Goal: Information Seeking & Learning: Find specific fact

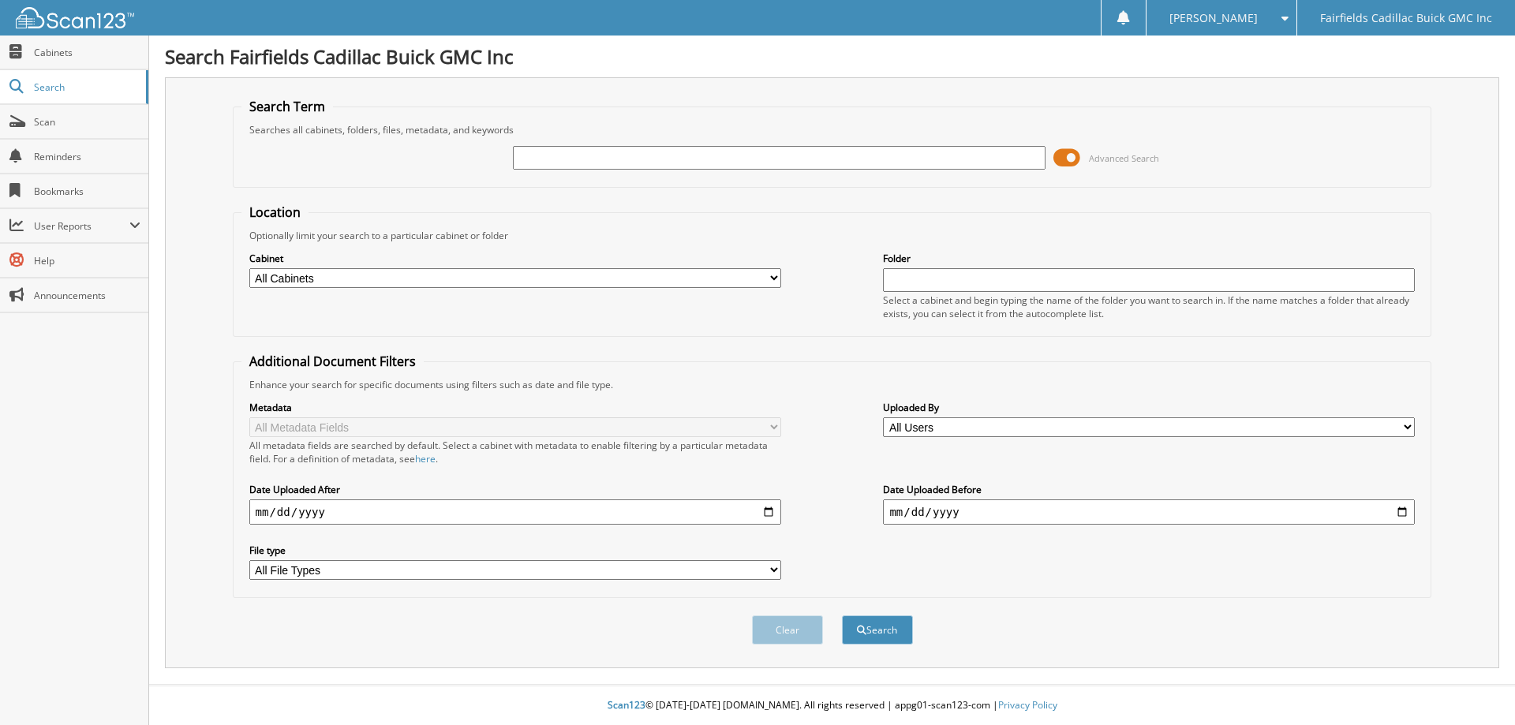
click at [1064, 155] on span at bounding box center [1066, 158] width 27 height 24
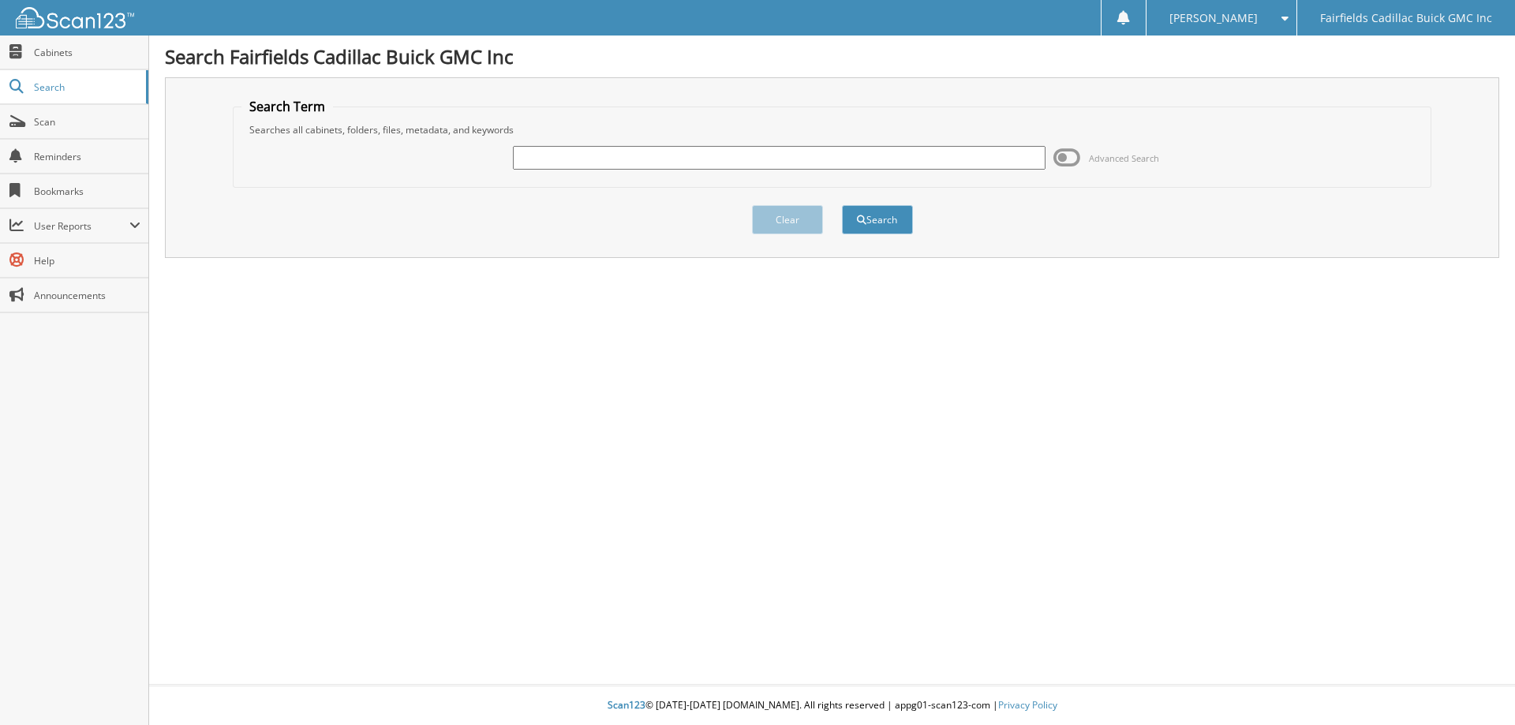
click at [633, 155] on input "text" at bounding box center [779, 158] width 532 height 24
type input "k25259j"
click at [842, 205] on button "Search" at bounding box center [877, 219] width 71 height 29
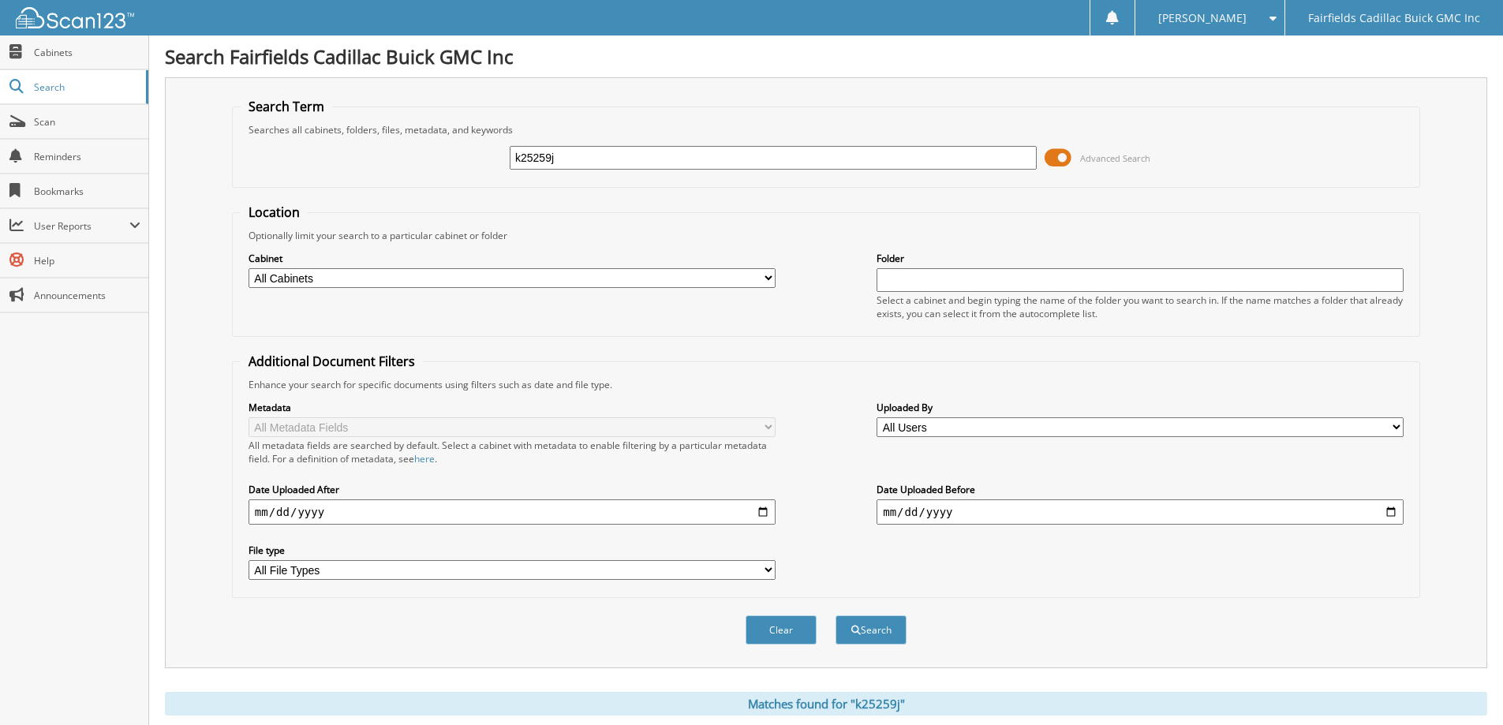
click at [1053, 161] on span at bounding box center [1057, 158] width 27 height 24
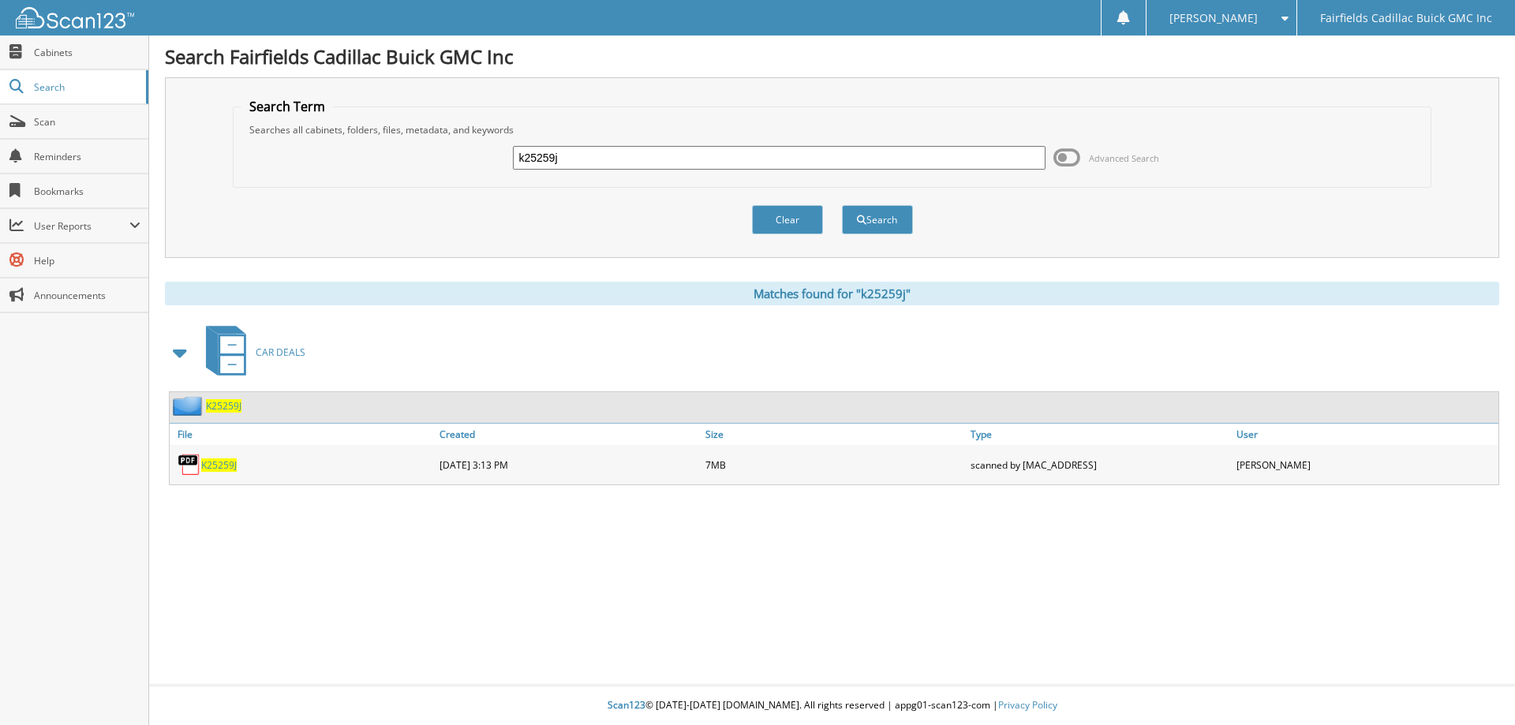
click at [204, 467] on span "K25259J" at bounding box center [219, 464] width 36 height 13
drag, startPoint x: 596, startPoint y: 163, endPoint x: 417, endPoint y: 180, distance: 179.1
click at [417, 180] on fieldset "Search Term Searches all cabinets, folders, files, metadata, and keywords k2525…" at bounding box center [832, 143] width 1199 height 90
type input "g25367"
click at [842, 205] on button "Search" at bounding box center [877, 219] width 71 height 29
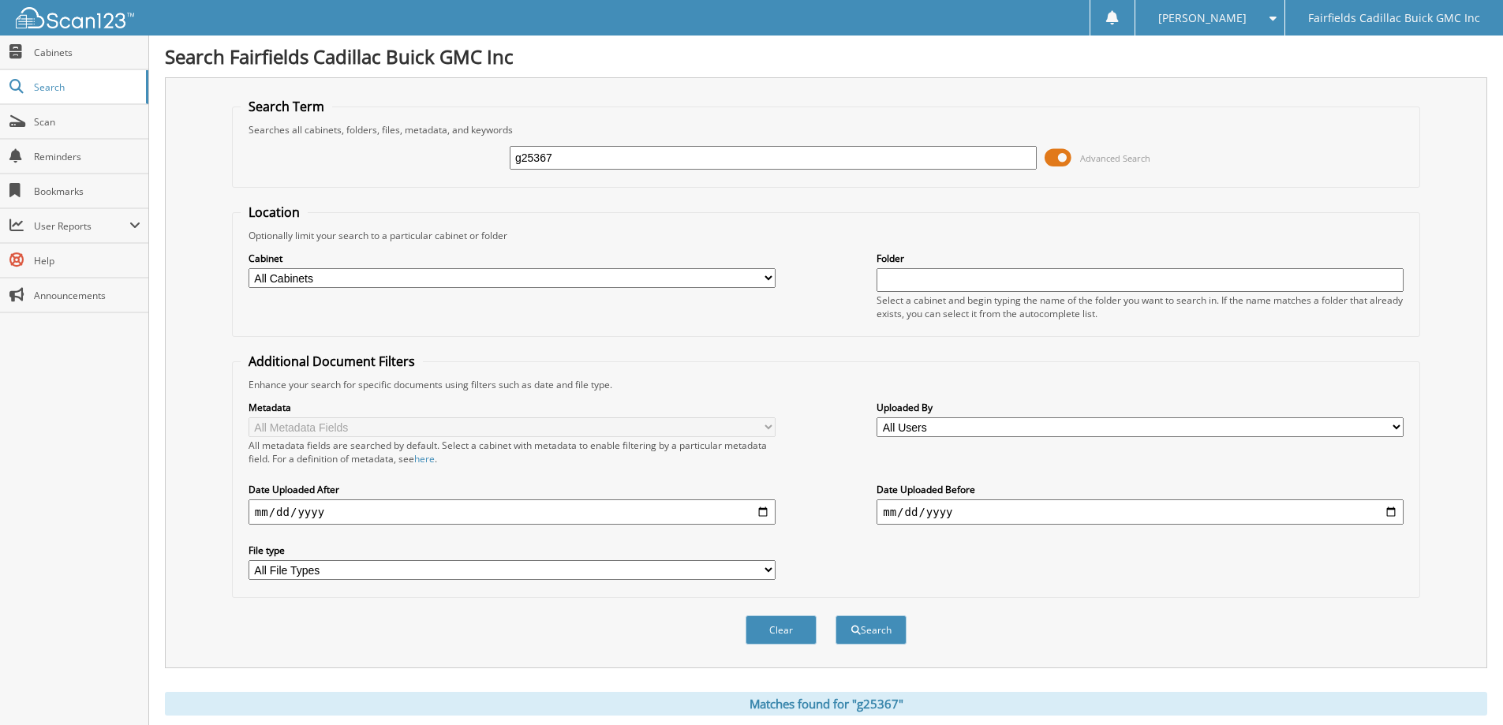
click at [1054, 155] on span at bounding box center [1057, 158] width 27 height 24
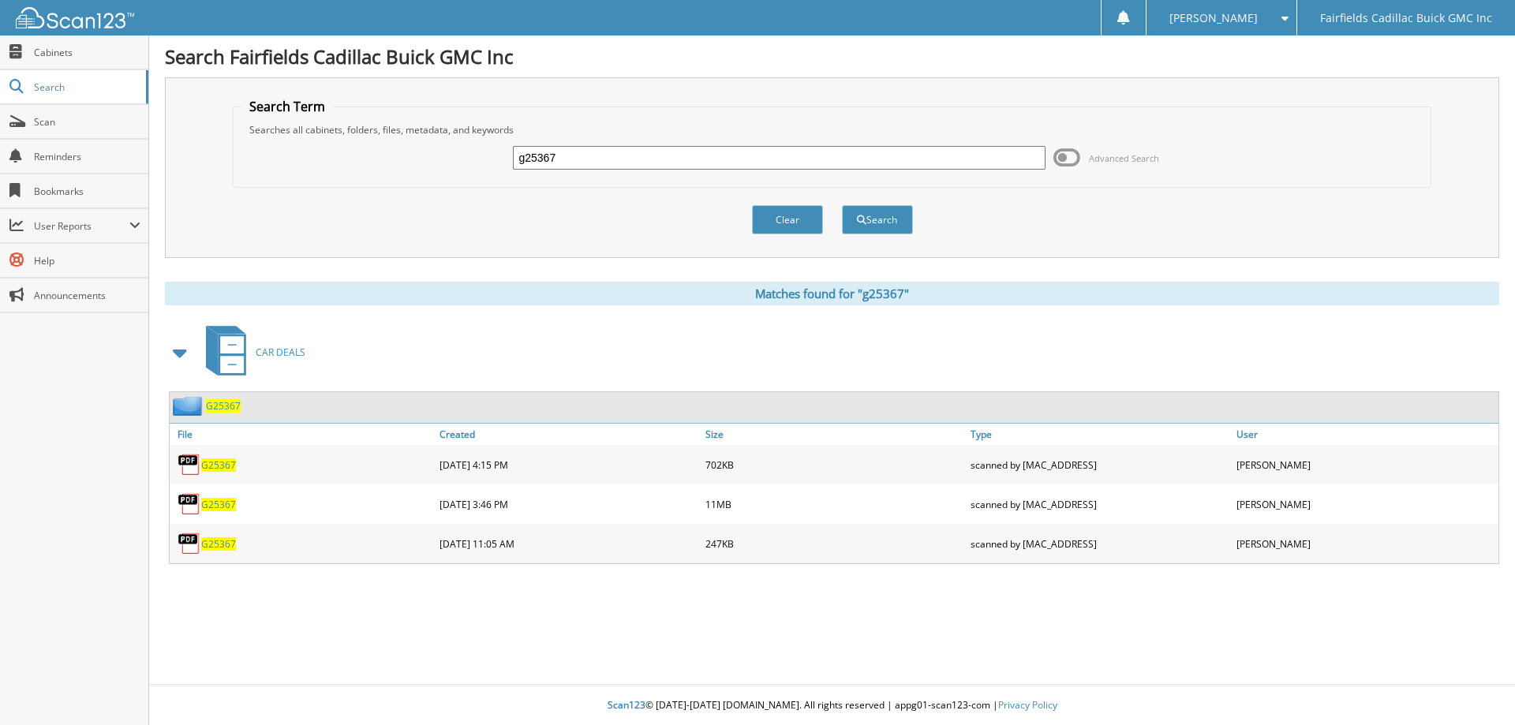
click at [229, 461] on span "G25367" at bounding box center [218, 464] width 35 height 13
click at [226, 503] on span "G25367" at bounding box center [218, 504] width 35 height 13
click at [574, 154] on input "g25367" at bounding box center [779, 158] width 532 height 24
type input "k25367"
click at [842, 205] on button "Search" at bounding box center [877, 219] width 71 height 29
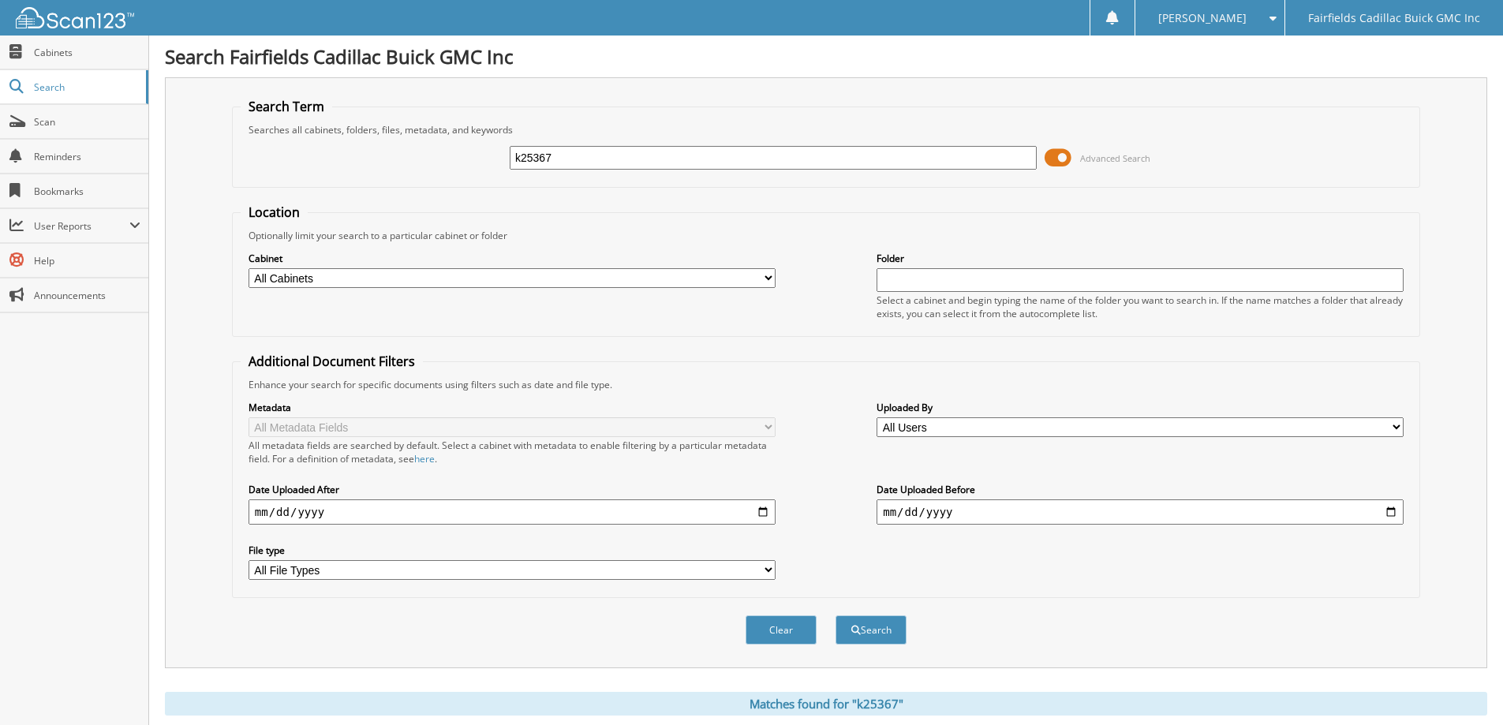
click at [1049, 158] on span at bounding box center [1057, 158] width 27 height 24
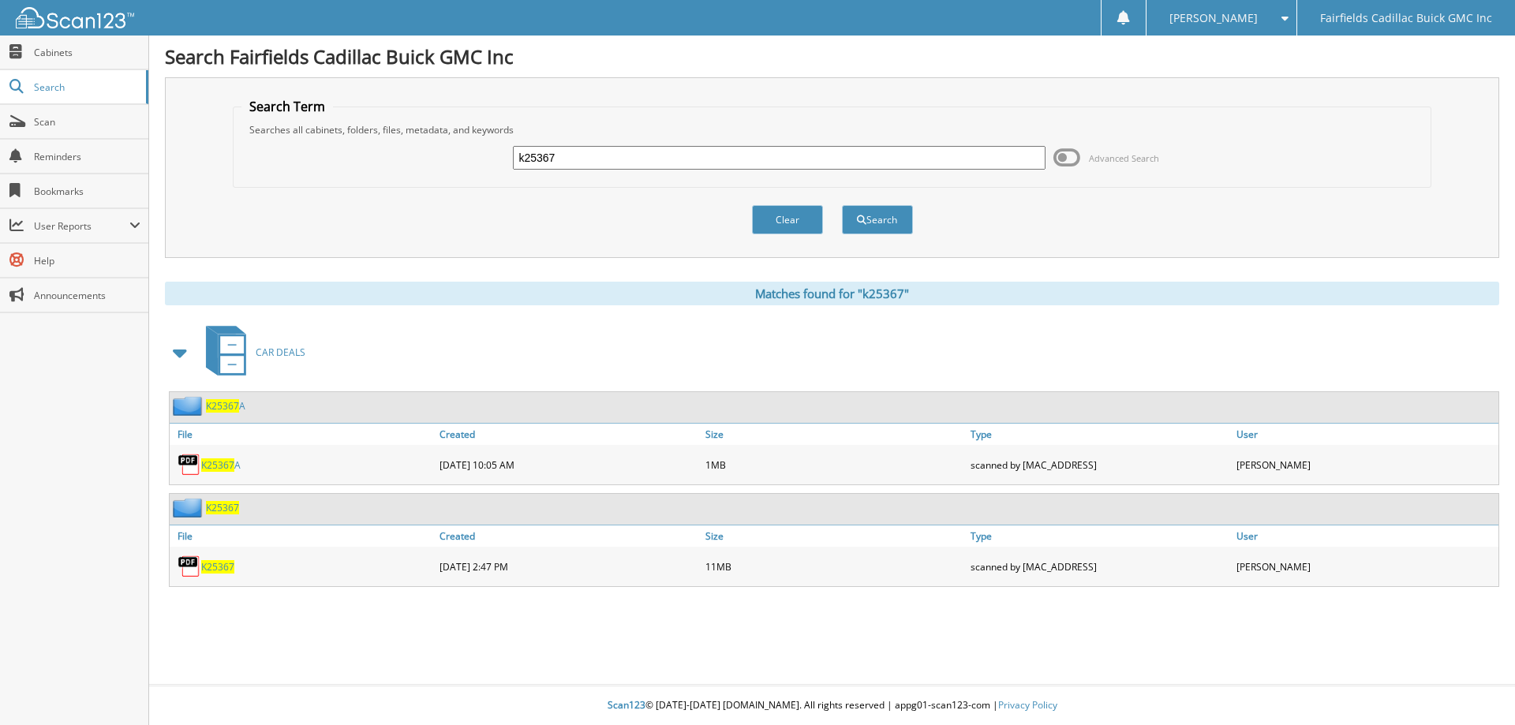
click at [219, 566] on span "K25367" at bounding box center [217, 566] width 33 height 13
drag, startPoint x: 619, startPoint y: 161, endPoint x: 114, endPoint y: 210, distance: 508.0
click at [146, 204] on body "Elena G. Settings Logout Fairfields Cadillac Buick GMC Inc Close Cabinets Searc…" at bounding box center [757, 362] width 1515 height 725
type input "k25259j"
click at [842, 205] on button "Search" at bounding box center [877, 219] width 71 height 29
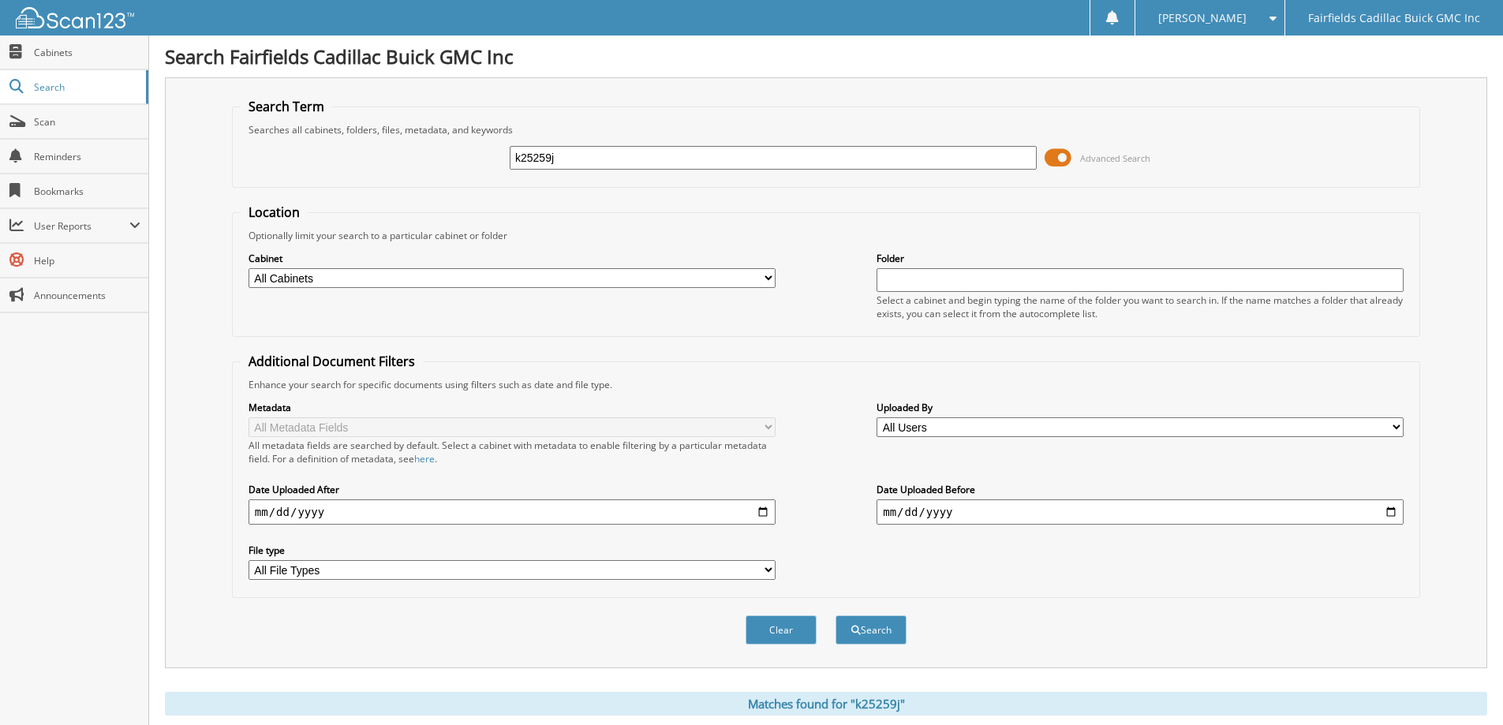
click at [1050, 151] on span at bounding box center [1057, 158] width 27 height 24
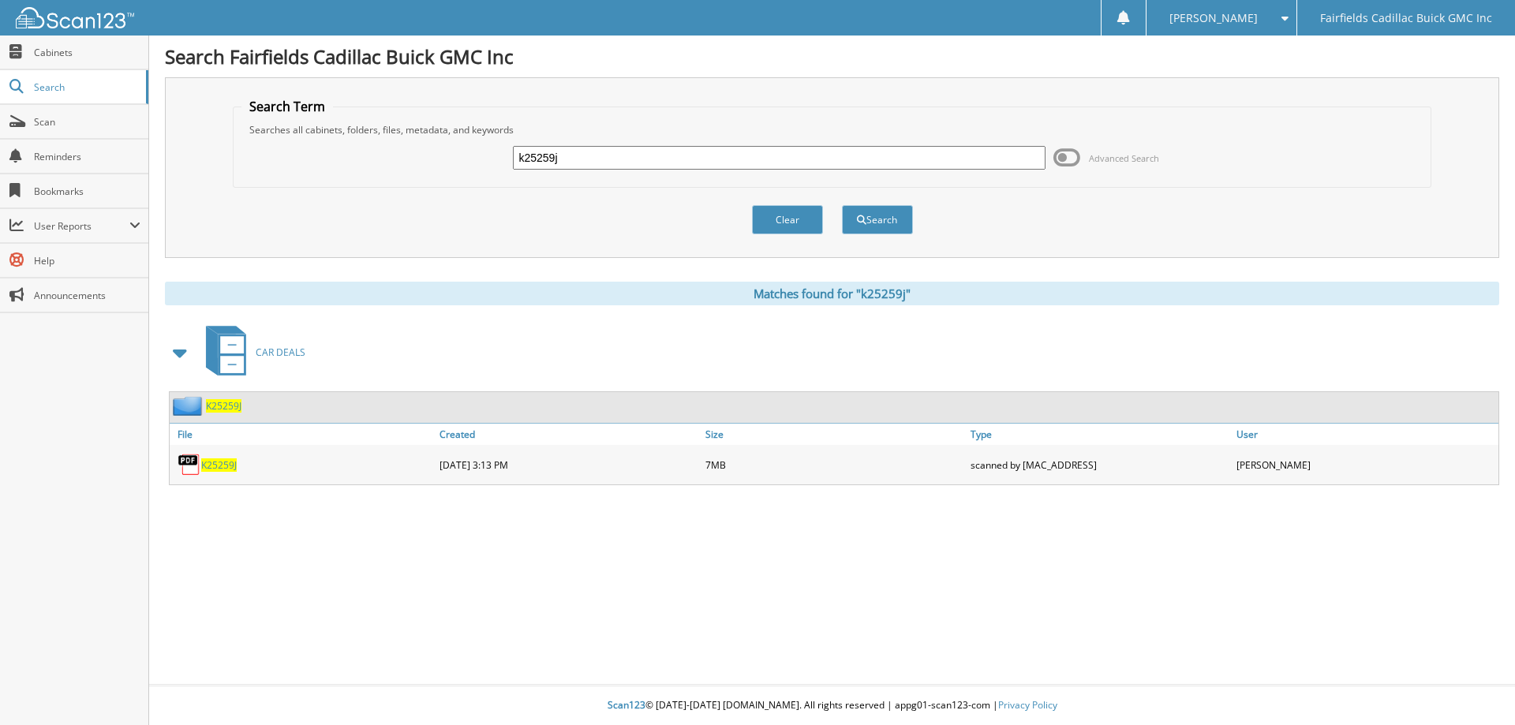
click at [215, 465] on span "K25259J" at bounding box center [219, 464] width 36 height 13
click at [526, 157] on input "k25259j" at bounding box center [779, 158] width 532 height 24
type input "g25259j"
click at [842, 205] on button "Search" at bounding box center [877, 219] width 71 height 29
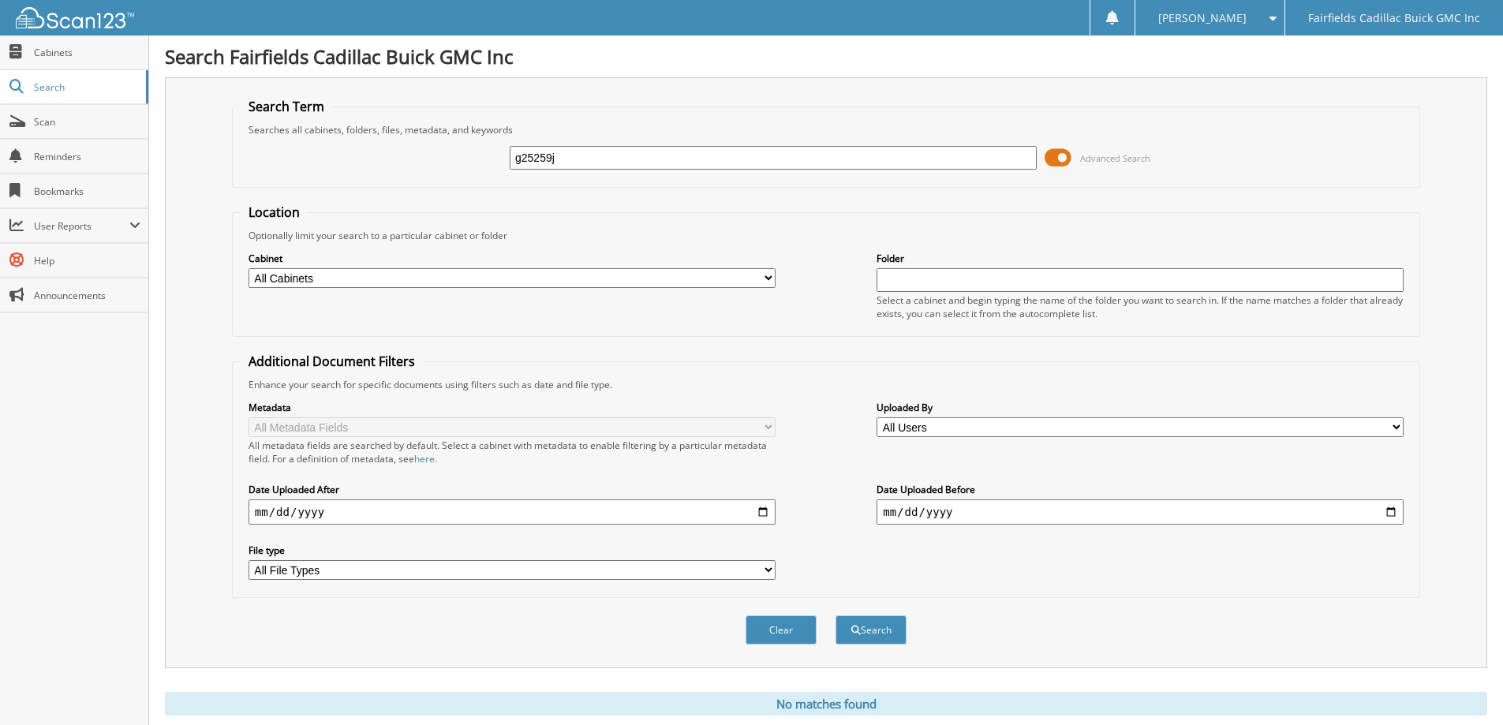
click at [1053, 156] on span at bounding box center [1057, 158] width 27 height 24
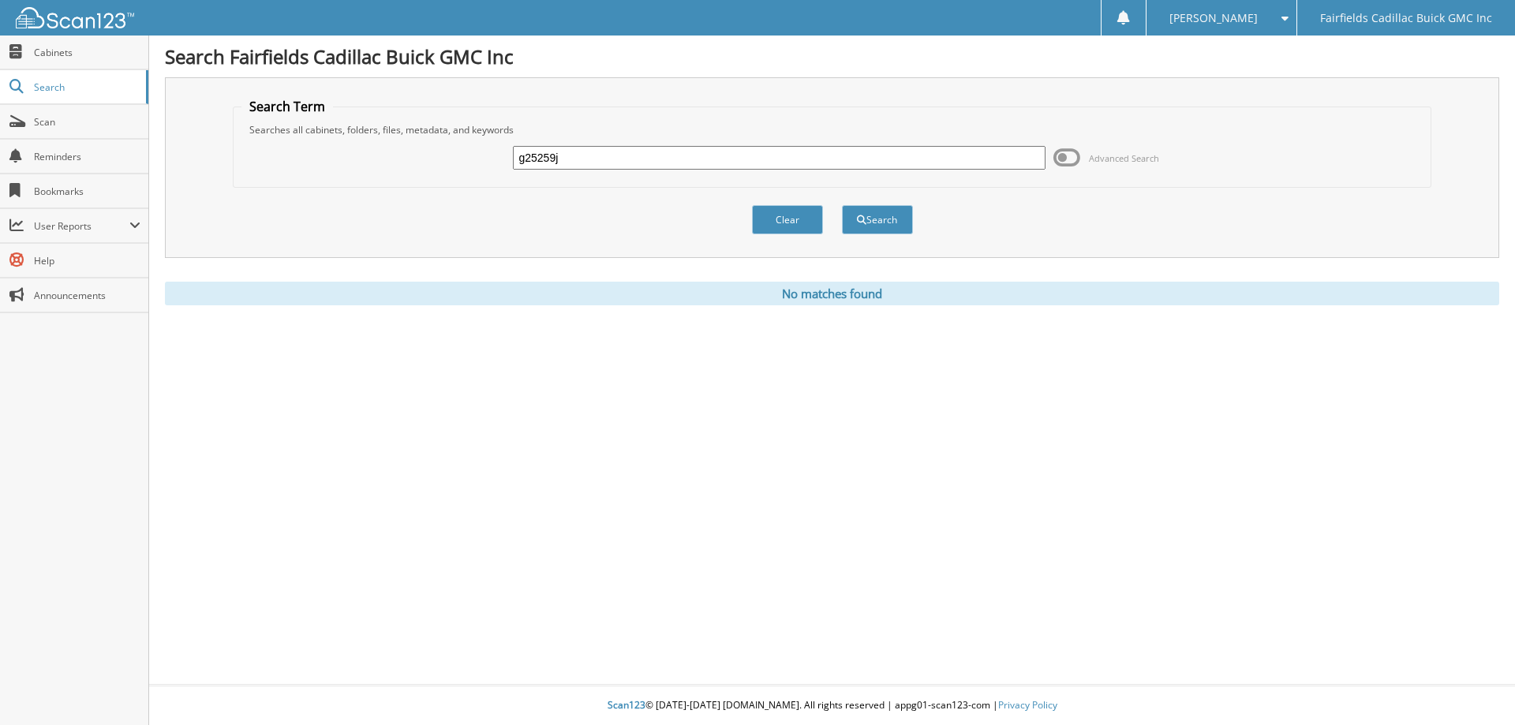
drag, startPoint x: 590, startPoint y: 163, endPoint x: 383, endPoint y: 131, distance: 210.0
click at [383, 131] on fieldset "Search Term Searches all cabinets, folders, files, metadata, and keywords g2525…" at bounding box center [832, 143] width 1199 height 90
type input "b2512b"
click at [842, 205] on button "Search" at bounding box center [877, 219] width 71 height 29
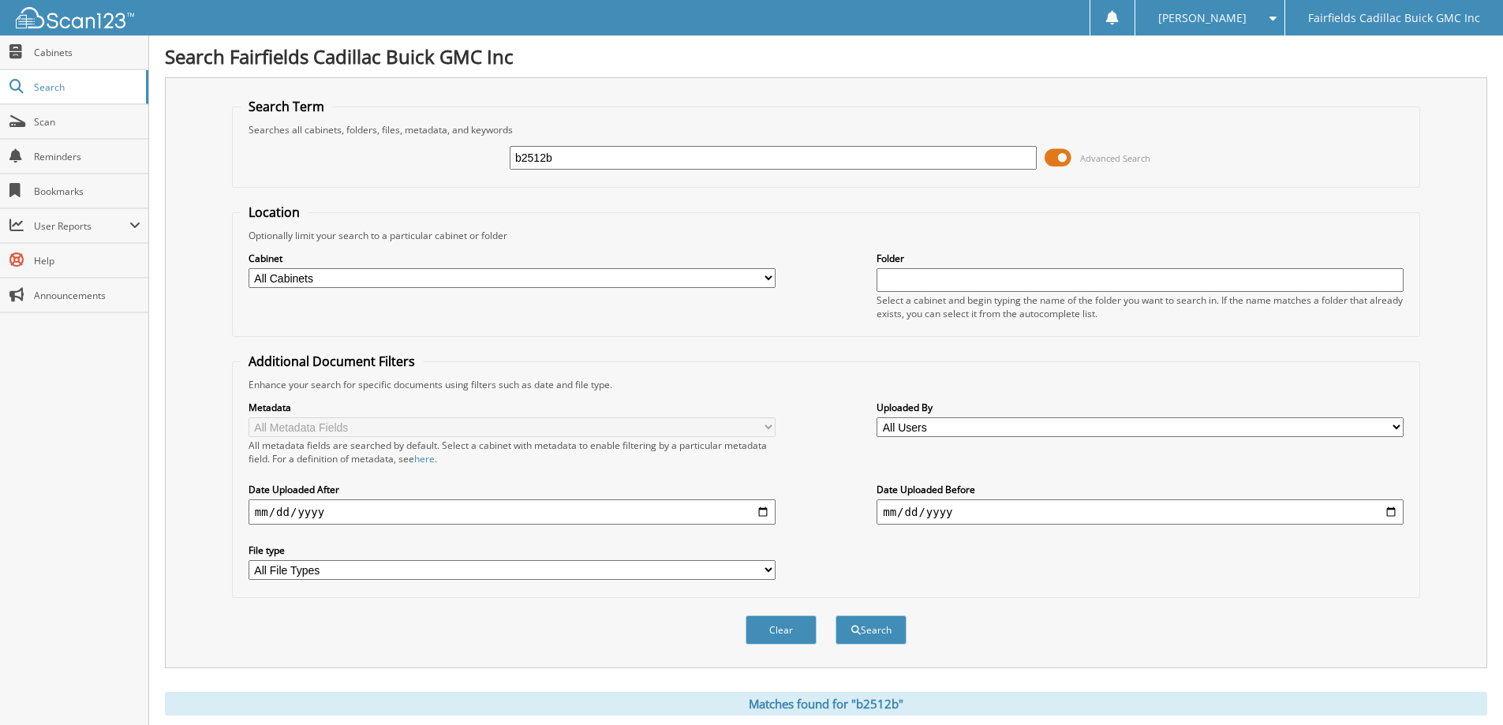
click at [360, 72] on div "Search Fairfields Cadillac Buick GMC Inc Search Term Searches all cabinets, fol…" at bounding box center [826, 491] width 1354 height 982
click at [1046, 158] on span at bounding box center [1057, 158] width 27 height 24
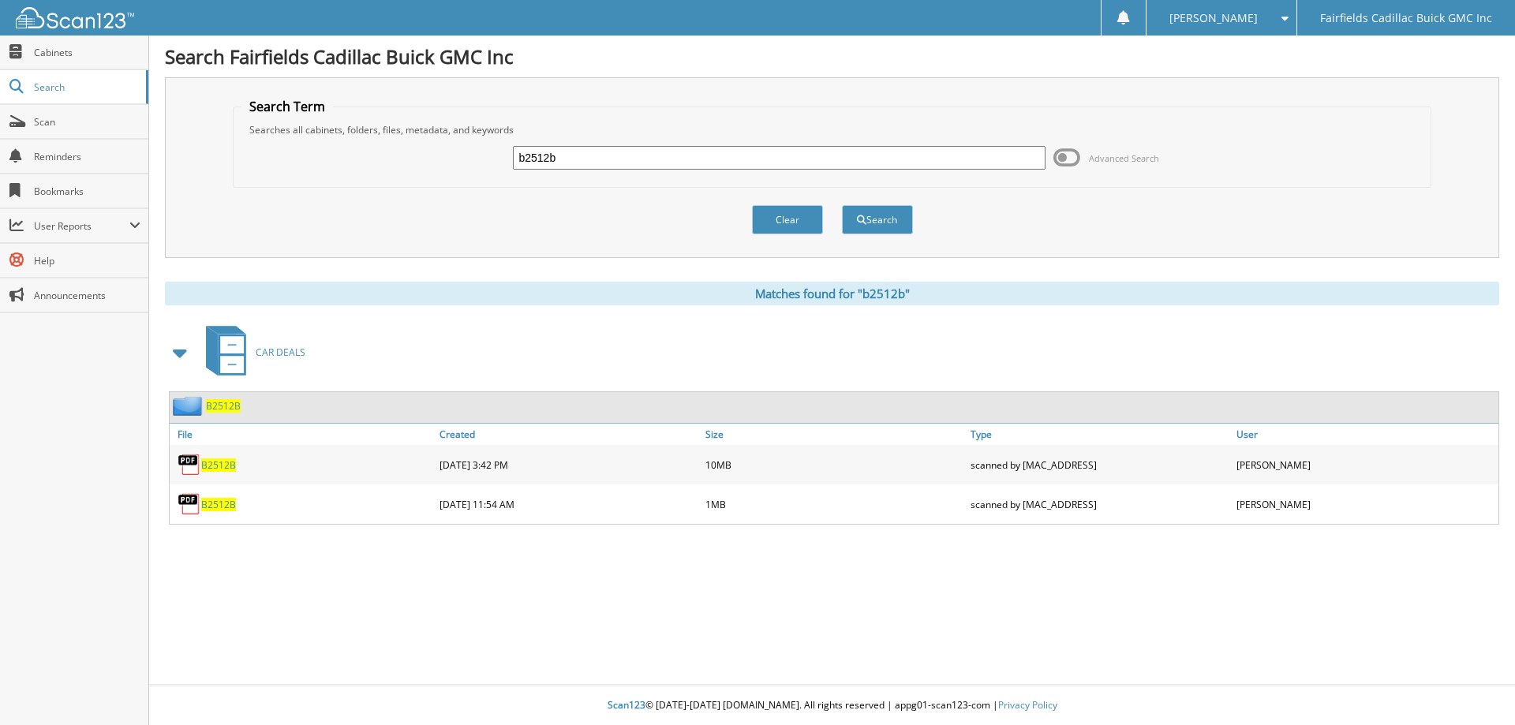
click at [212, 465] on span "B2512B" at bounding box center [218, 464] width 35 height 13
drag, startPoint x: 642, startPoint y: 161, endPoint x: 349, endPoint y: 184, distance: 294.4
click at [348, 183] on fieldset "Search Term Searches all cabinets, folders, files, metadata, and keywords b2512…" at bounding box center [832, 143] width 1199 height 90
type input "k25330"
click at [842, 205] on button "Search" at bounding box center [877, 219] width 71 height 29
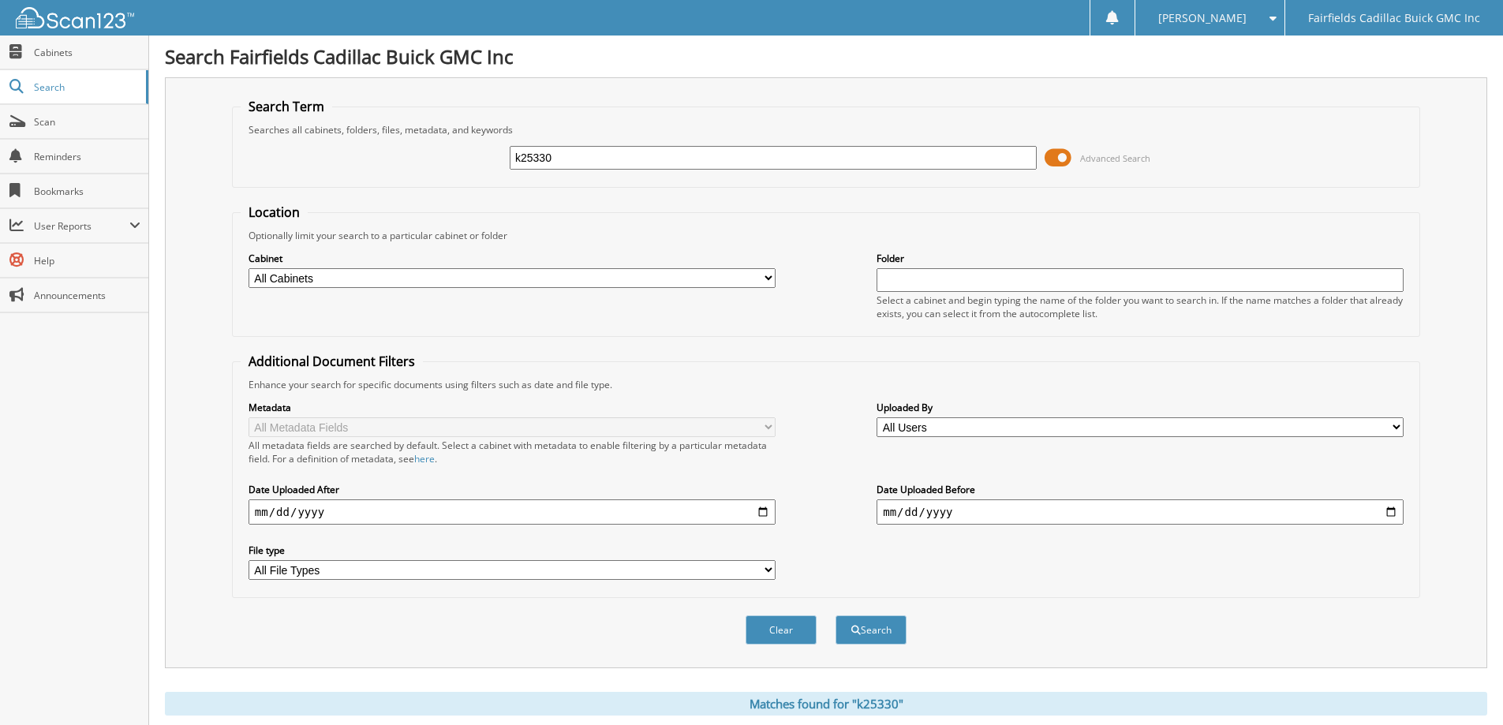
click at [1051, 159] on span at bounding box center [1057, 158] width 27 height 24
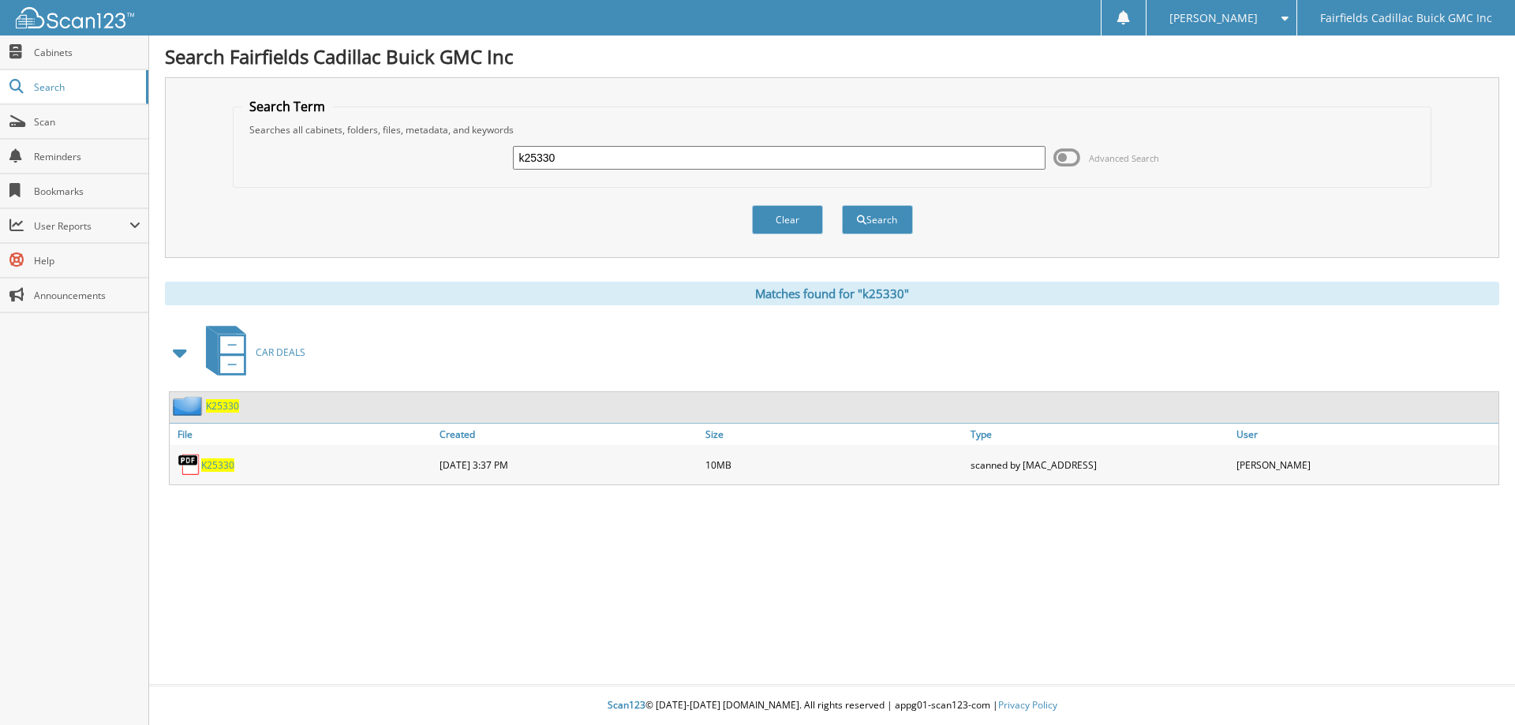
drag, startPoint x: 585, startPoint y: 162, endPoint x: 349, endPoint y: 156, distance: 235.9
click at [349, 156] on div "k25330 Advanced Search" at bounding box center [832, 157] width 1182 height 43
type input "k25351"
click at [842, 205] on button "Search" at bounding box center [877, 219] width 71 height 29
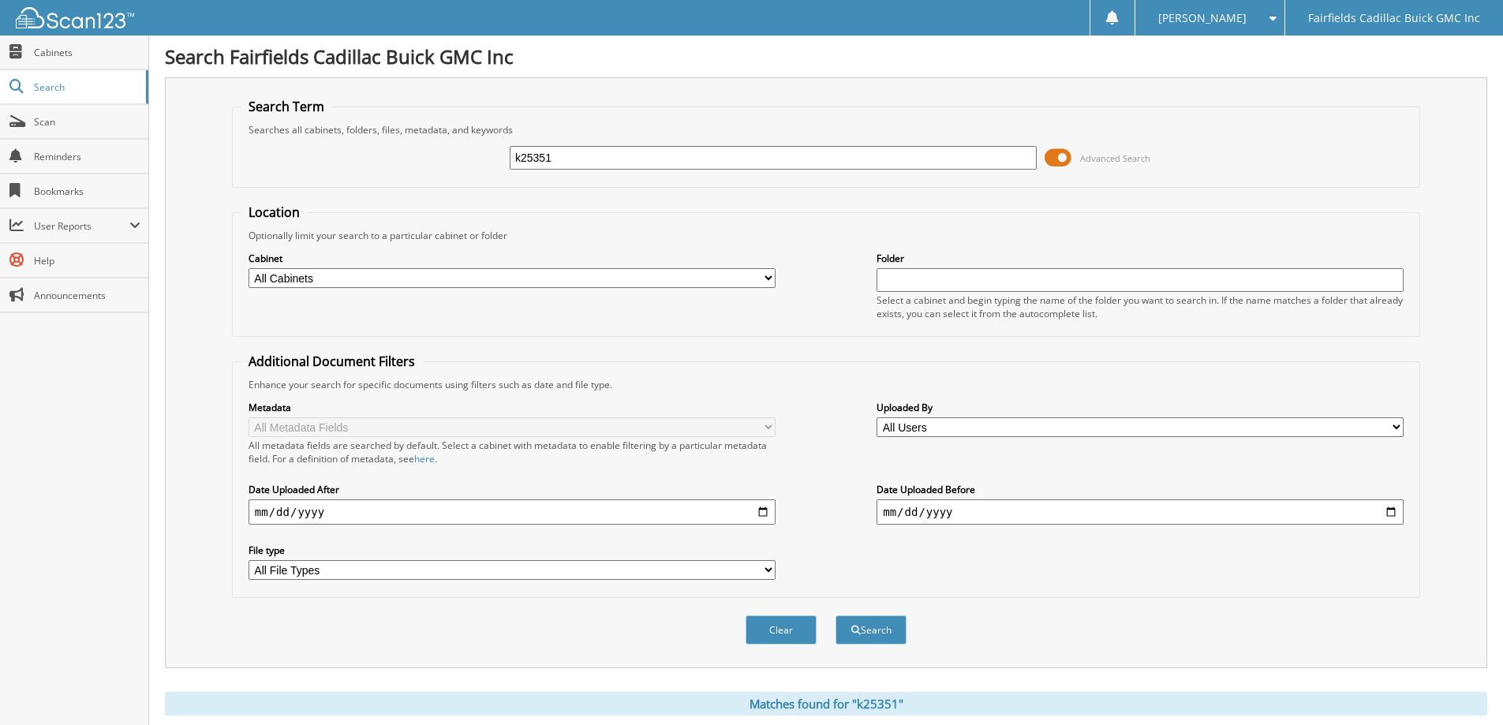
click at [1048, 162] on span at bounding box center [1057, 158] width 27 height 24
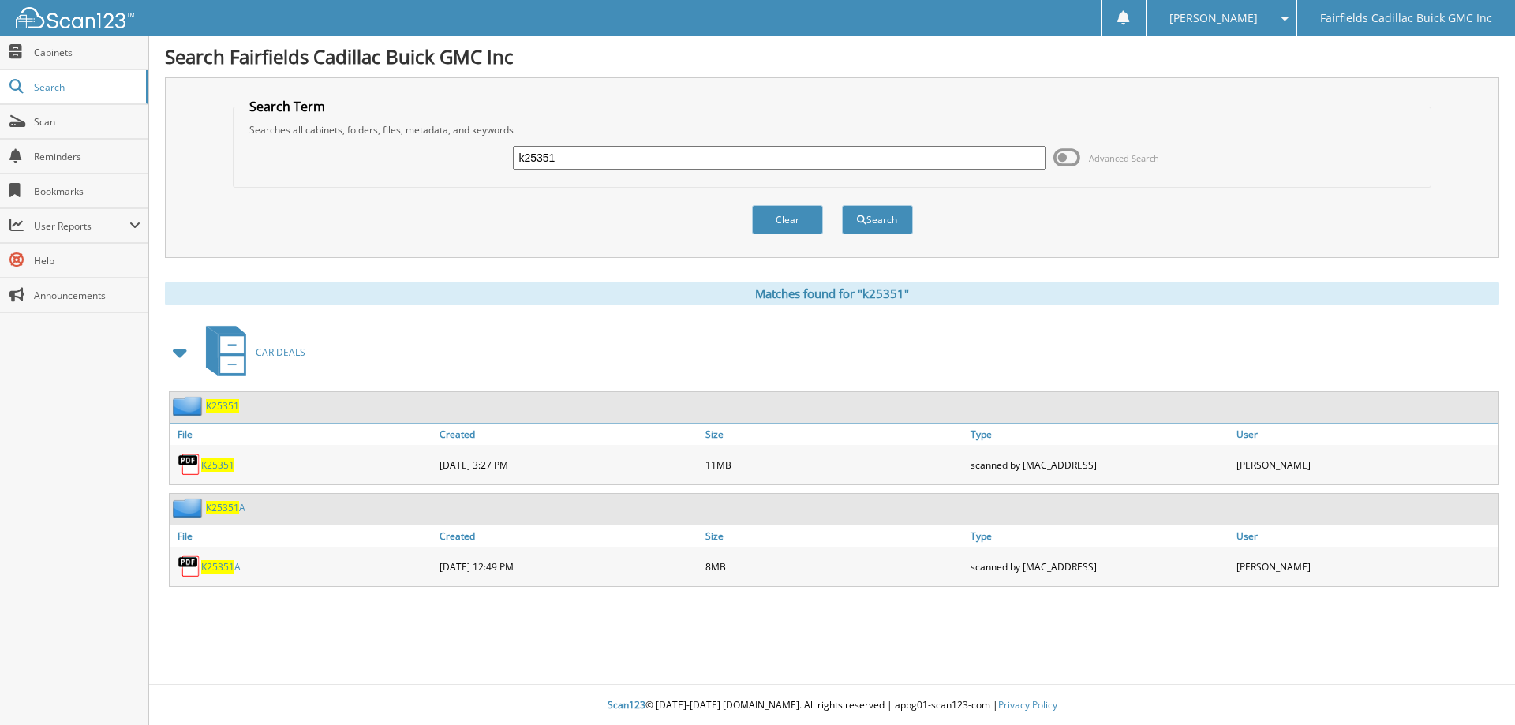
drag, startPoint x: 586, startPoint y: 150, endPoint x: 387, endPoint y: 184, distance: 202.5
click at [387, 184] on fieldset "Search Term Searches all cabinets, folders, files, metadata, and keywords k2535…" at bounding box center [832, 143] width 1199 height 90
type input "g2617a"
click at [842, 205] on button "Search" at bounding box center [877, 219] width 71 height 29
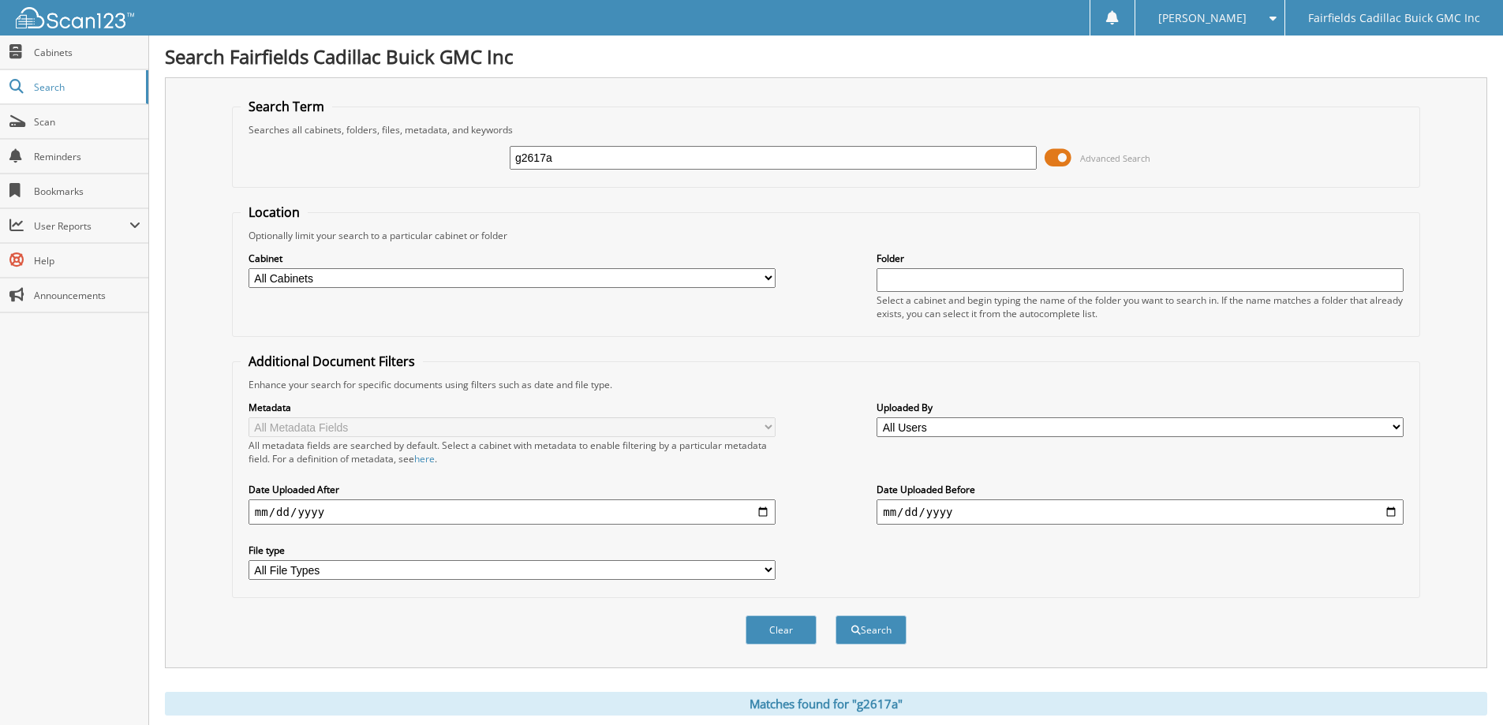
click at [1056, 157] on span at bounding box center [1057, 158] width 27 height 24
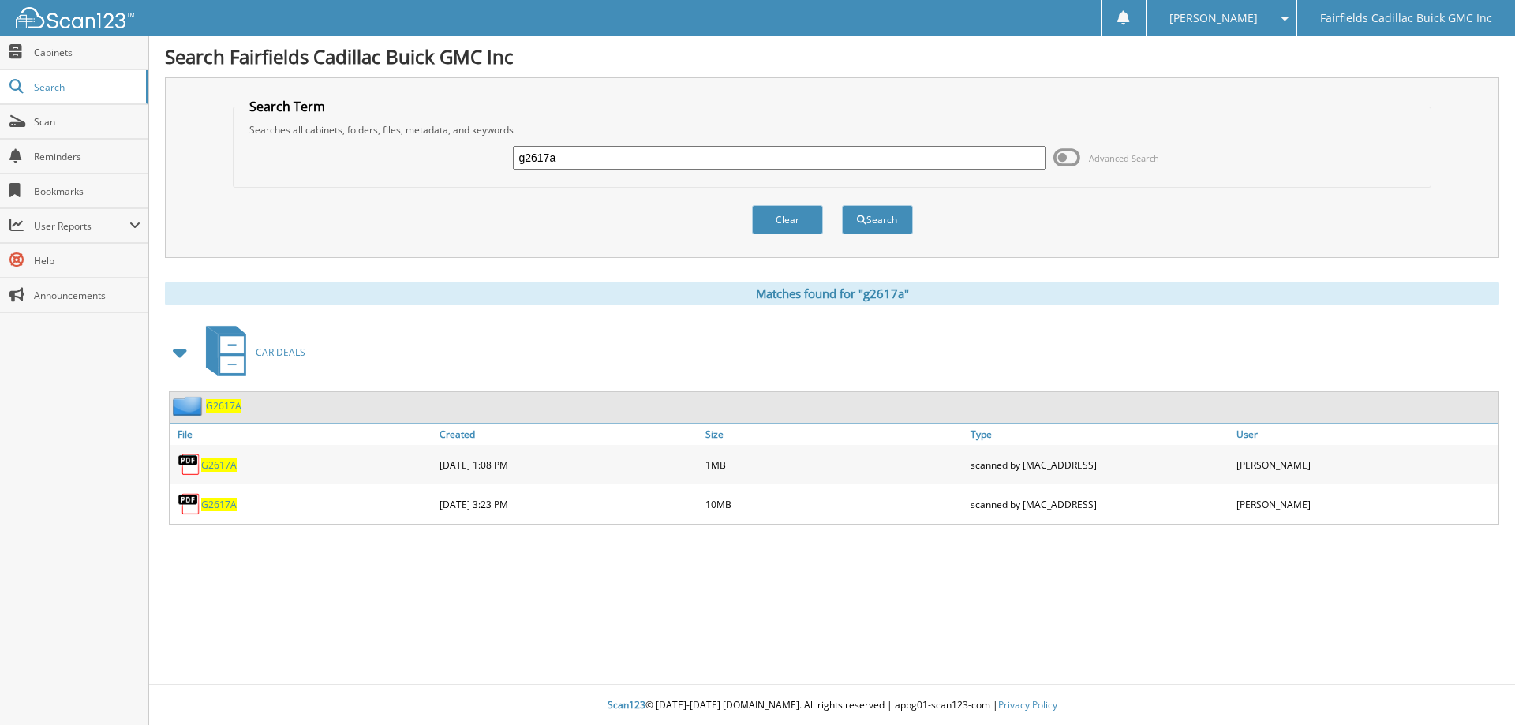
drag, startPoint x: 596, startPoint y: 159, endPoint x: 409, endPoint y: 155, distance: 187.8
click at [410, 155] on div "g2617a Advanced Search" at bounding box center [832, 157] width 1182 height 43
type input "k25396"
click at [842, 205] on button "Search" at bounding box center [877, 219] width 71 height 29
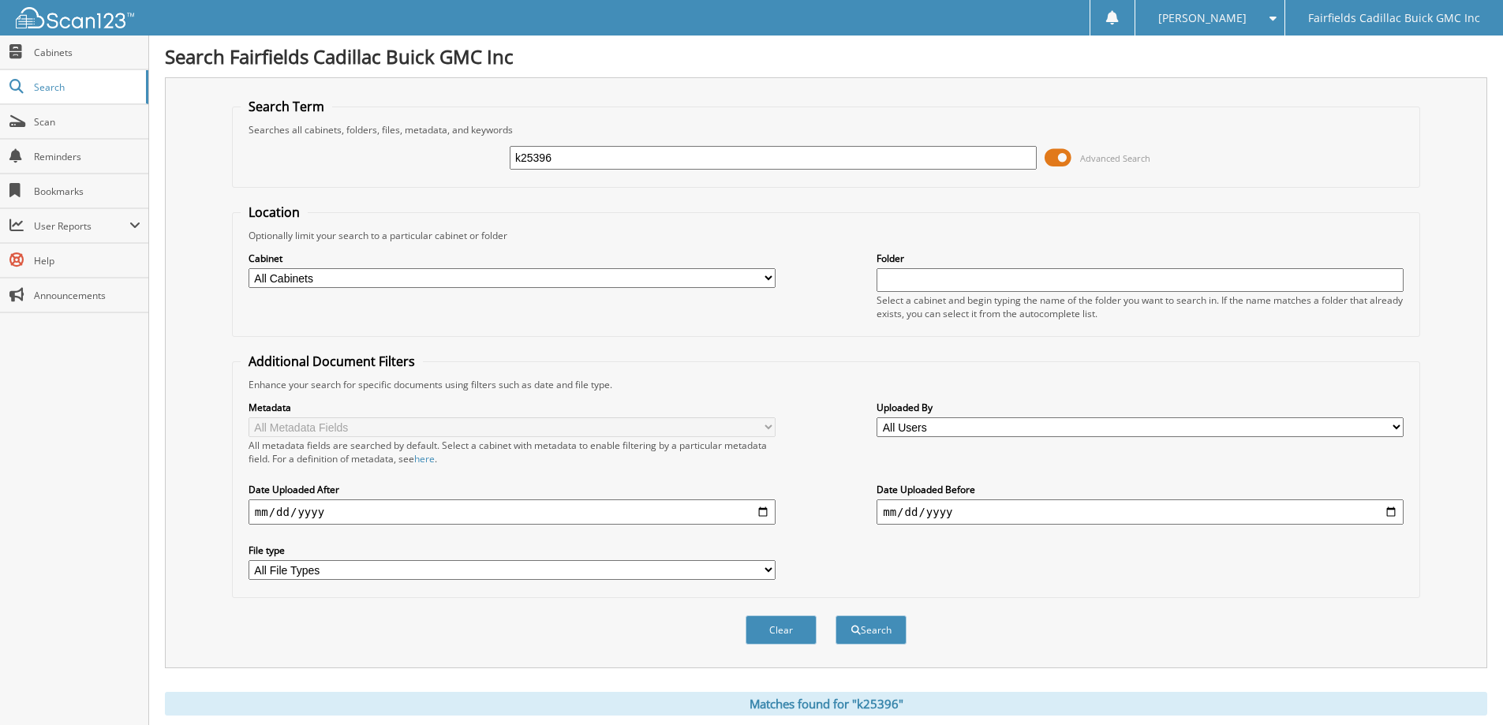
click at [1057, 158] on span at bounding box center [1057, 158] width 27 height 24
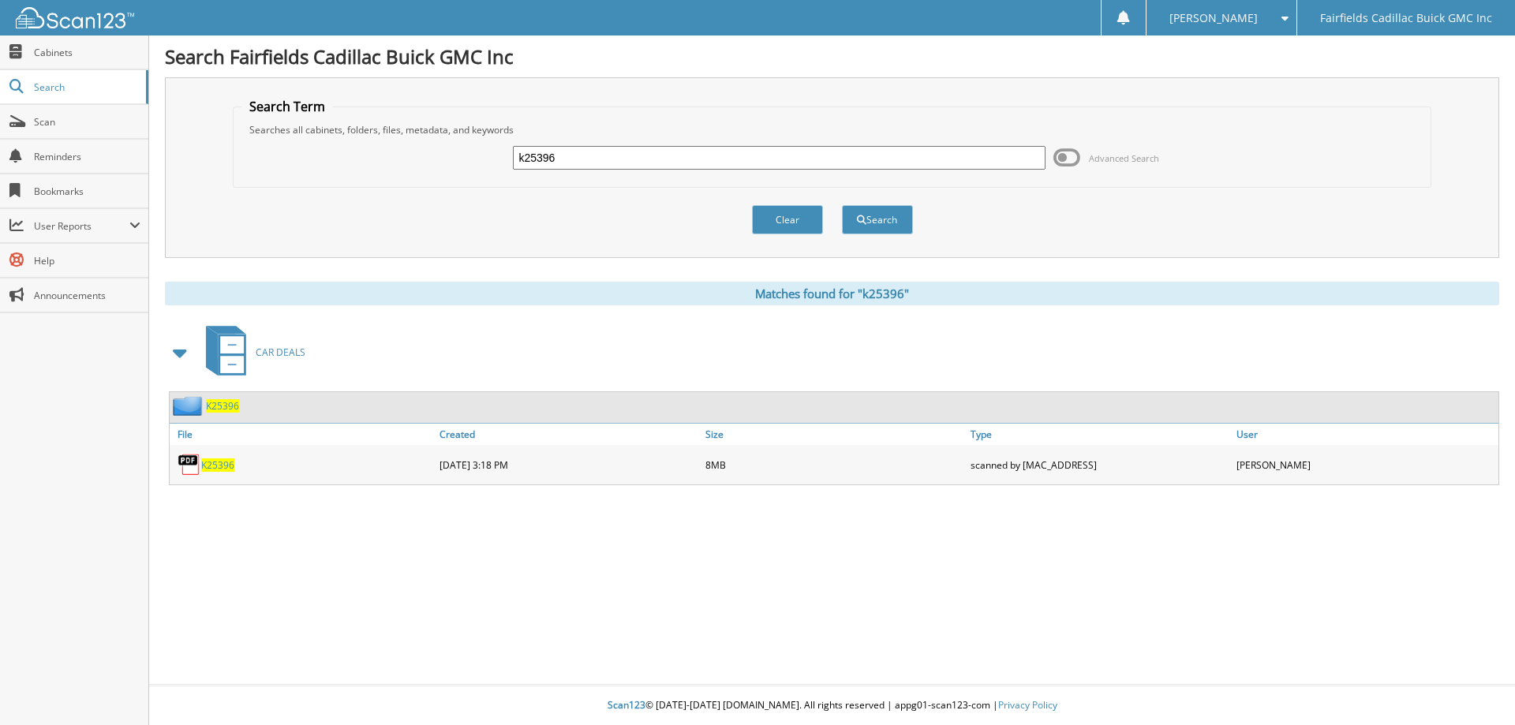
drag, startPoint x: 594, startPoint y: 165, endPoint x: 452, endPoint y: 155, distance: 142.4
click at [452, 155] on div "k25396 Advanced Search" at bounding box center [832, 157] width 1182 height 43
type input "g25358"
click at [842, 205] on button "Search" at bounding box center [877, 219] width 71 height 29
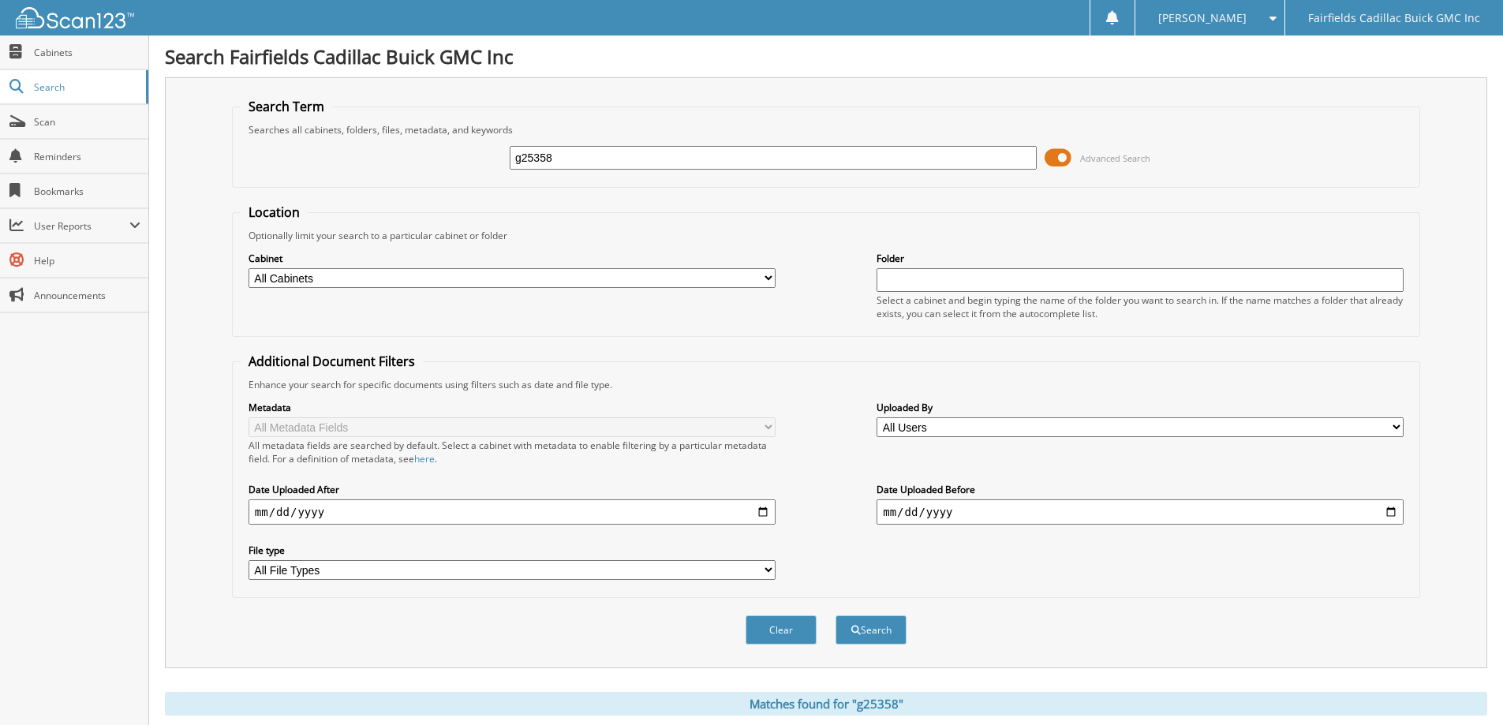
click at [1054, 157] on span at bounding box center [1057, 158] width 27 height 24
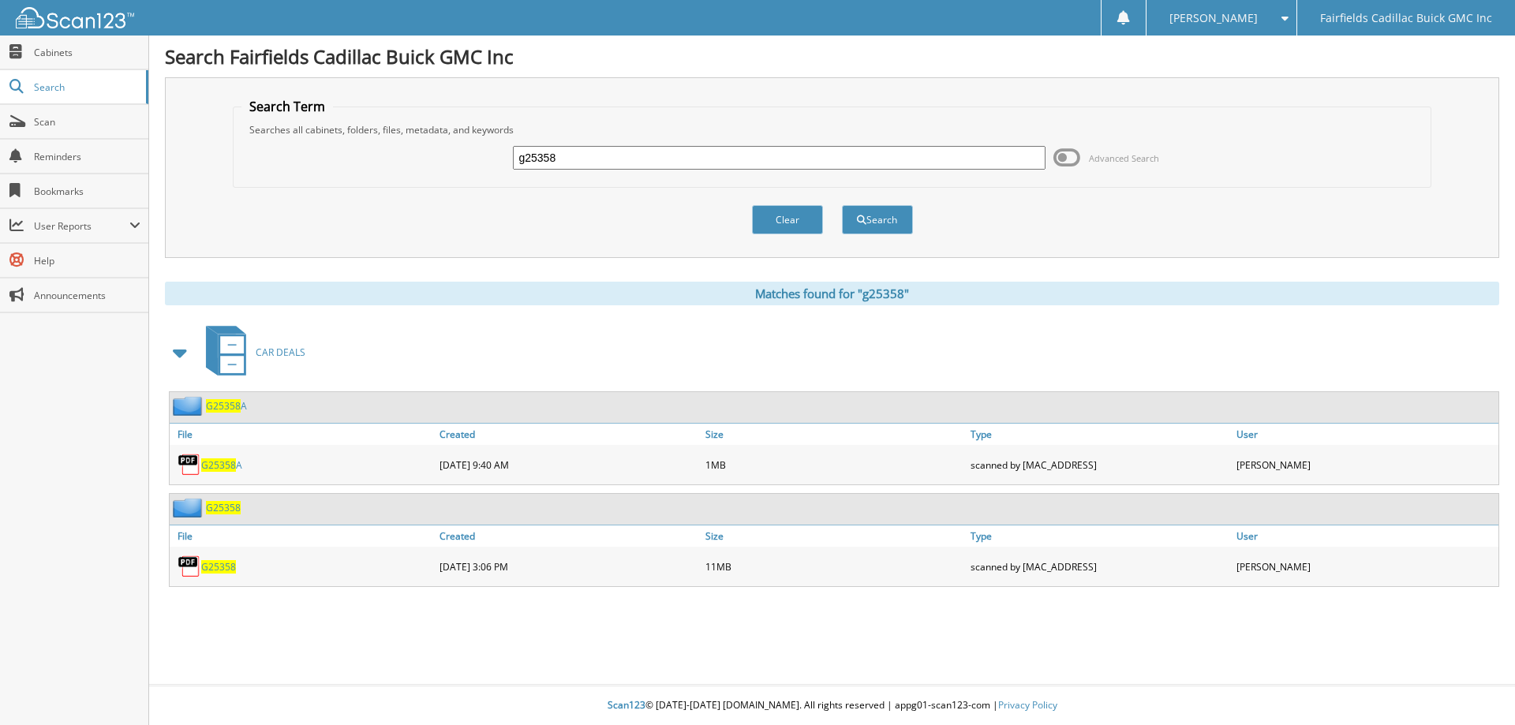
click at [219, 563] on span "G25358" at bounding box center [218, 566] width 35 height 13
drag, startPoint x: 611, startPoint y: 147, endPoint x: 406, endPoint y: 153, distance: 205.2
click at [406, 153] on div "g25358 Advanced Search" at bounding box center [832, 157] width 1182 height 43
type input "k25436"
click at [842, 205] on button "Search" at bounding box center [877, 219] width 71 height 29
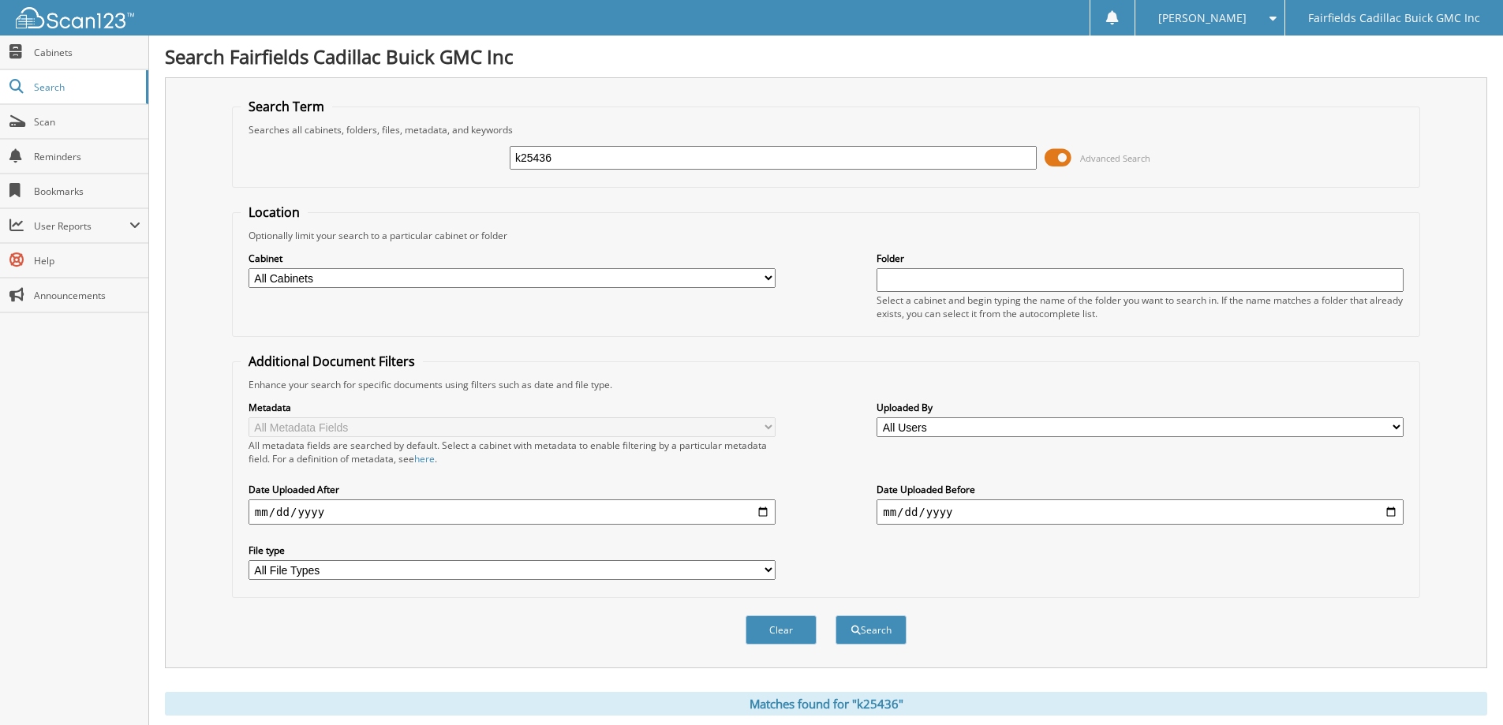
click at [1053, 155] on span at bounding box center [1057, 158] width 27 height 24
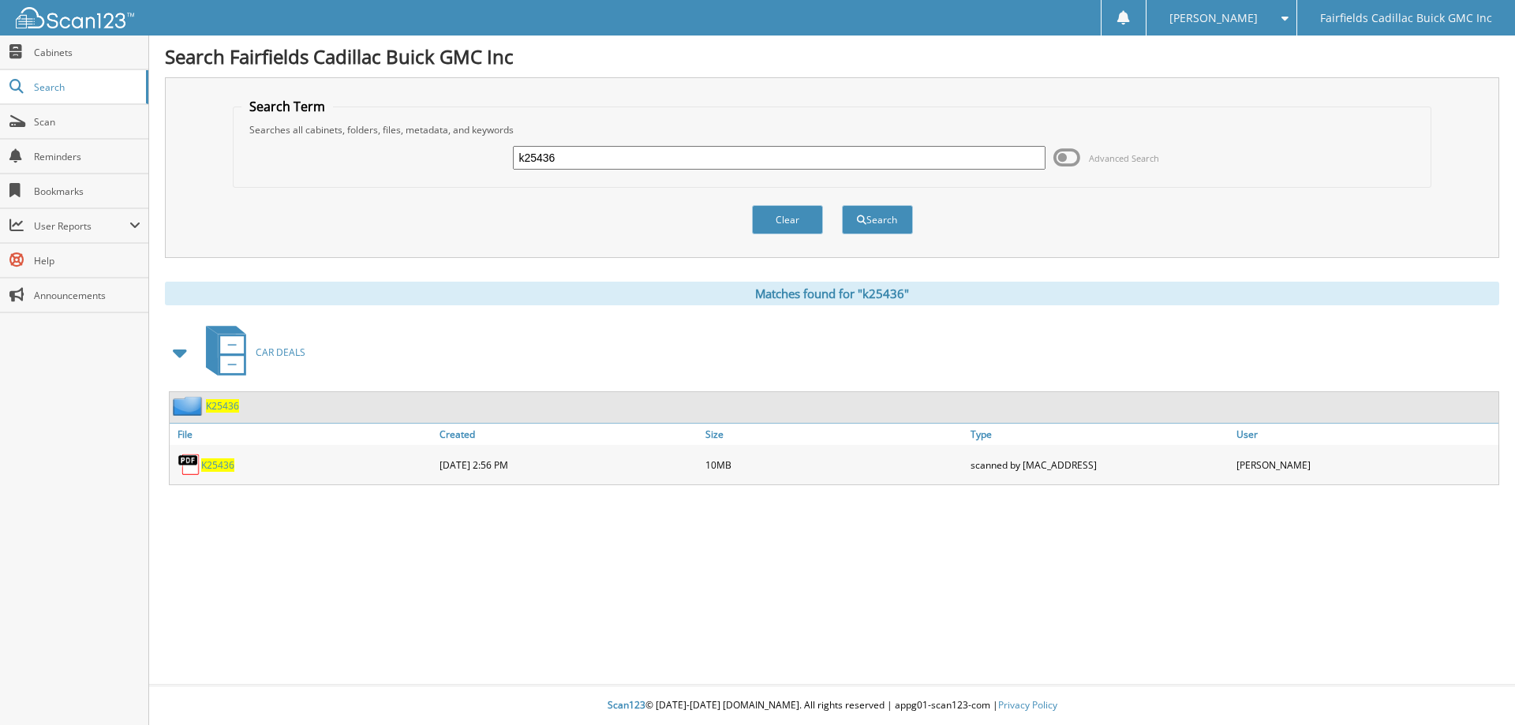
drag, startPoint x: 593, startPoint y: 151, endPoint x: 443, endPoint y: 150, distance: 150.7
click at [443, 150] on div "k25436 Advanced Search" at bounding box center [832, 157] width 1182 height 43
type input "k25322a"
click at [842, 205] on button "Search" at bounding box center [877, 219] width 71 height 29
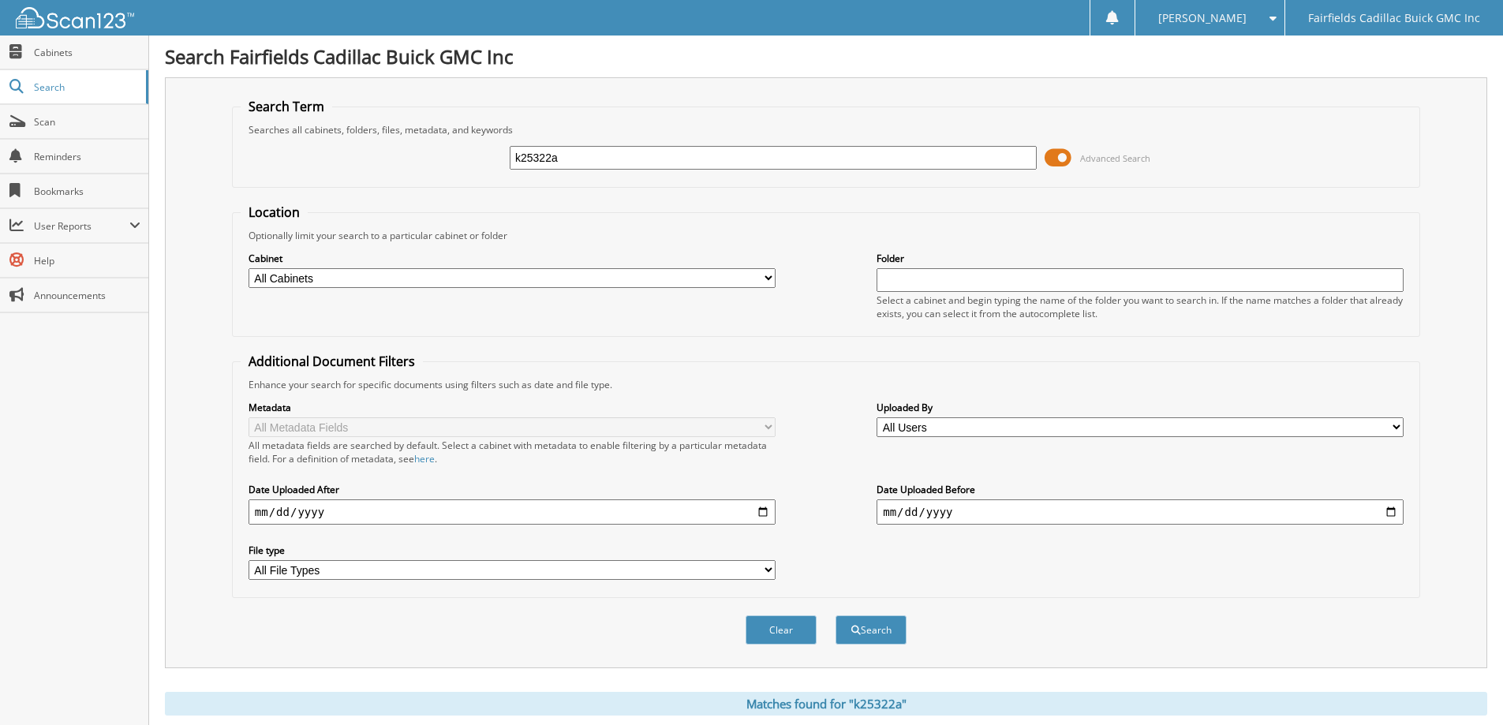
click at [1052, 153] on span at bounding box center [1057, 158] width 27 height 24
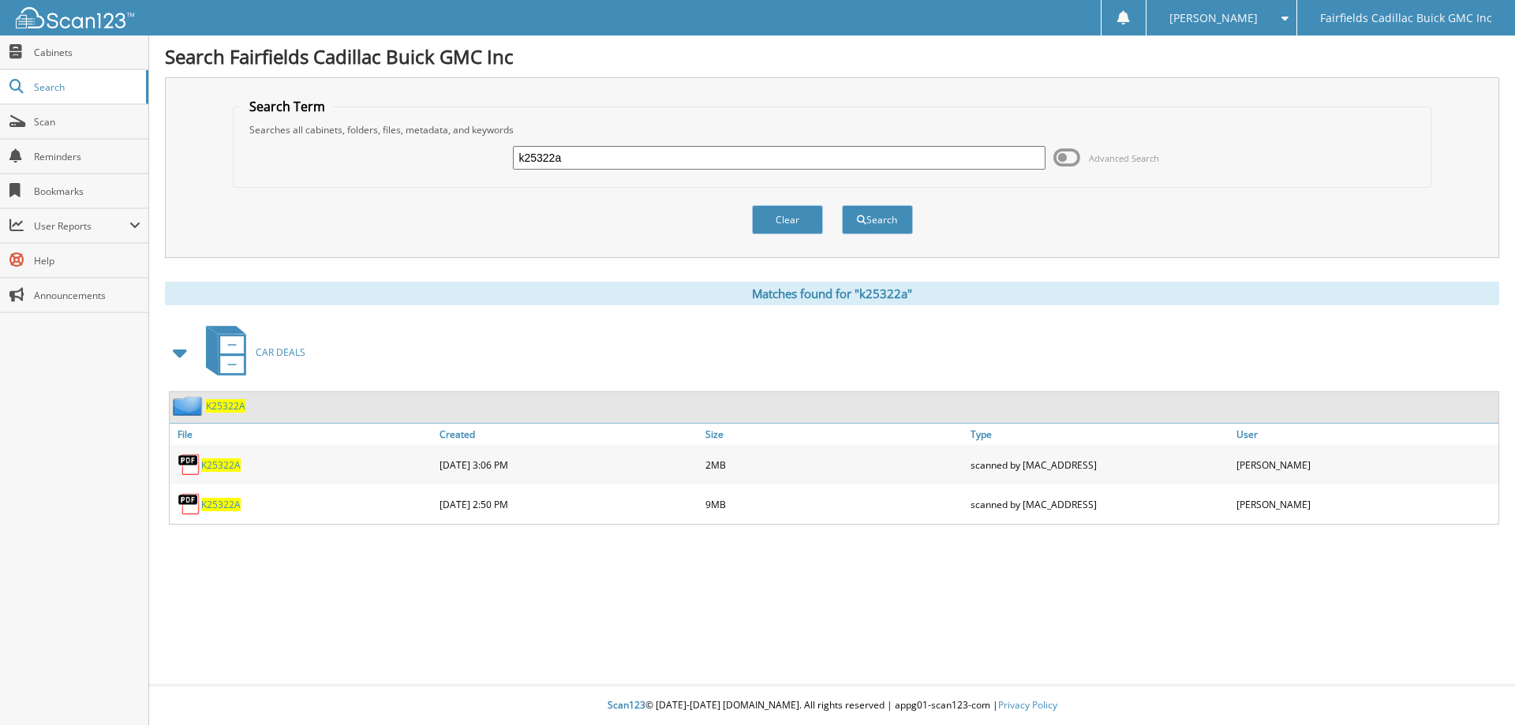
drag, startPoint x: 584, startPoint y: 159, endPoint x: 392, endPoint y: 144, distance: 192.3
click at [392, 144] on div "k25322a Advanced Search" at bounding box center [832, 157] width 1182 height 43
type input "k25367"
click at [842, 205] on button "Search" at bounding box center [877, 219] width 71 height 29
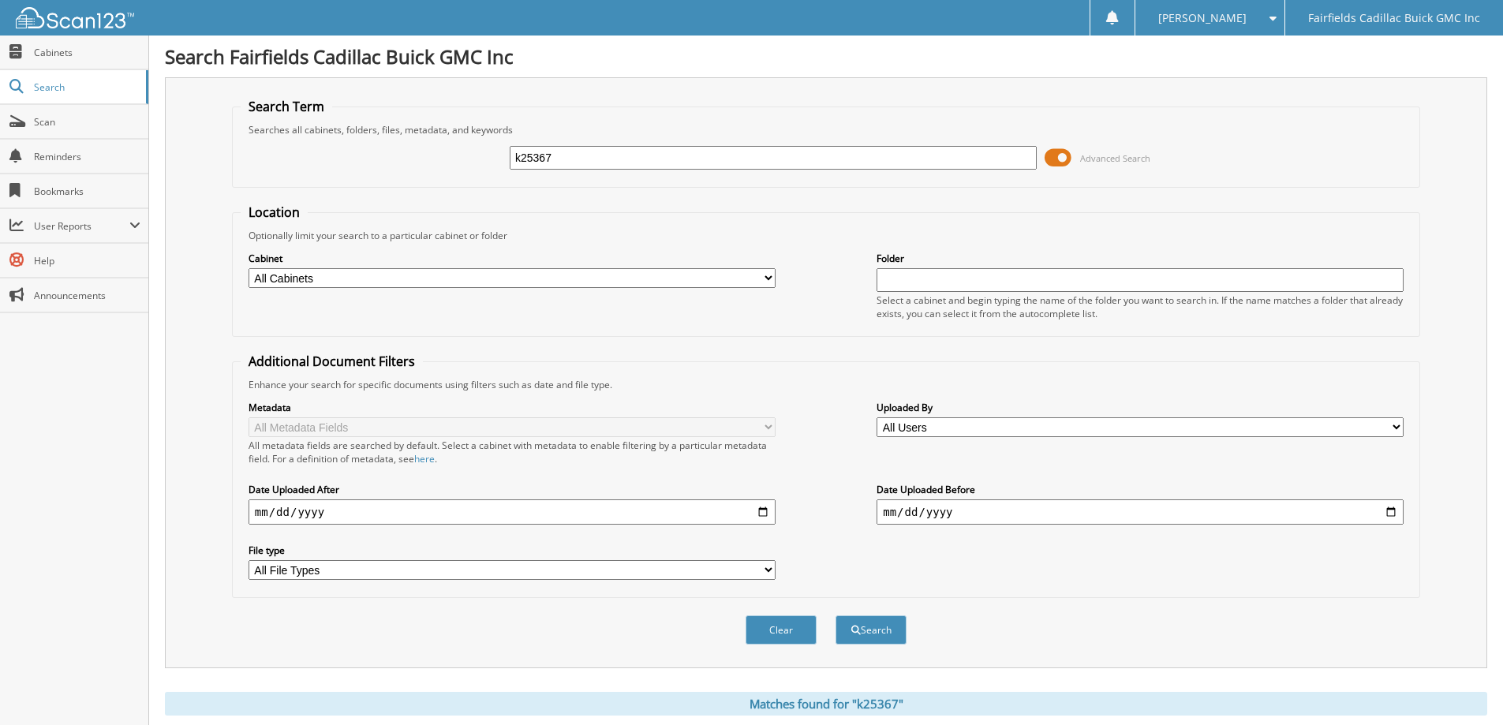
click at [1053, 159] on span at bounding box center [1057, 158] width 27 height 24
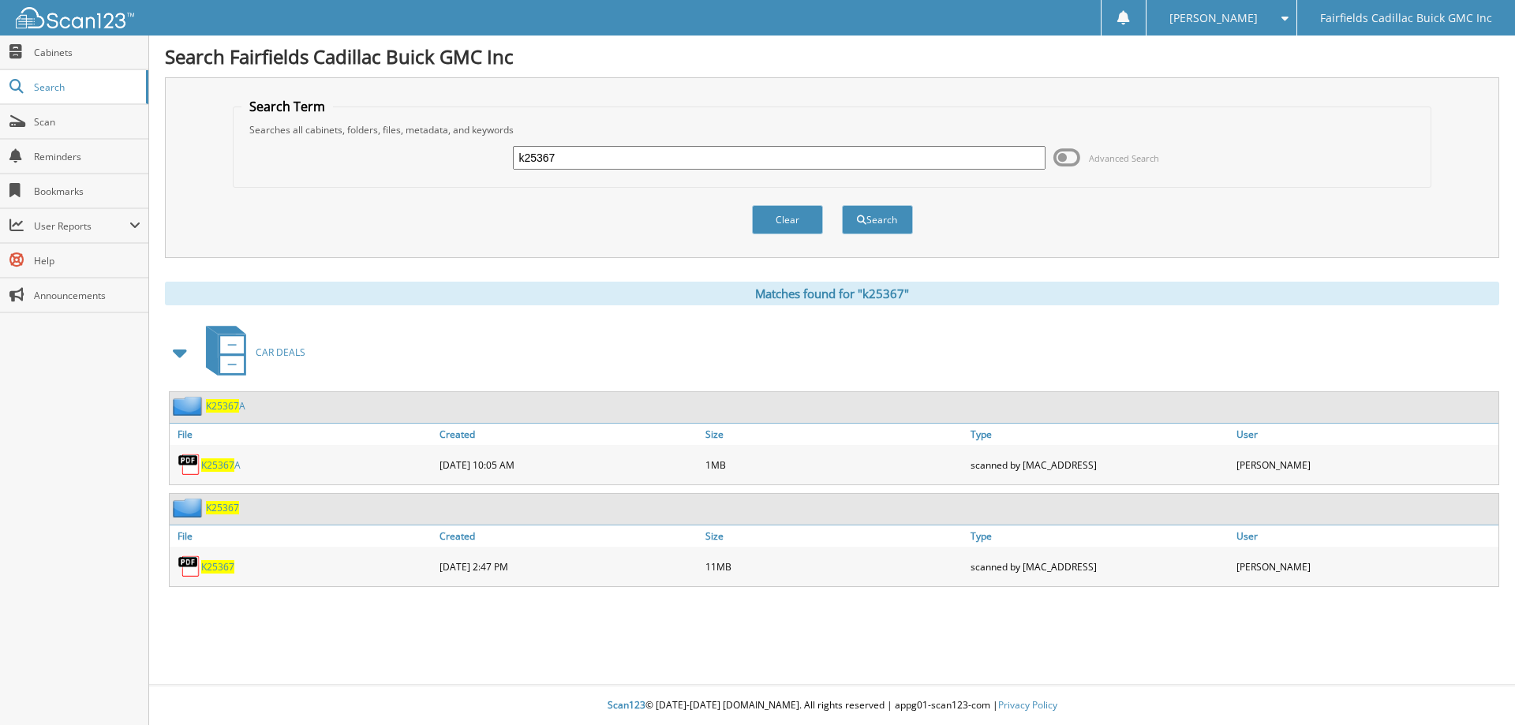
drag, startPoint x: 652, startPoint y: 150, endPoint x: 447, endPoint y: 156, distance: 205.2
click at [447, 156] on div "k25367 Advanced Search" at bounding box center [832, 157] width 1182 height 43
type input "b2522a"
click at [842, 205] on button "Search" at bounding box center [877, 219] width 71 height 29
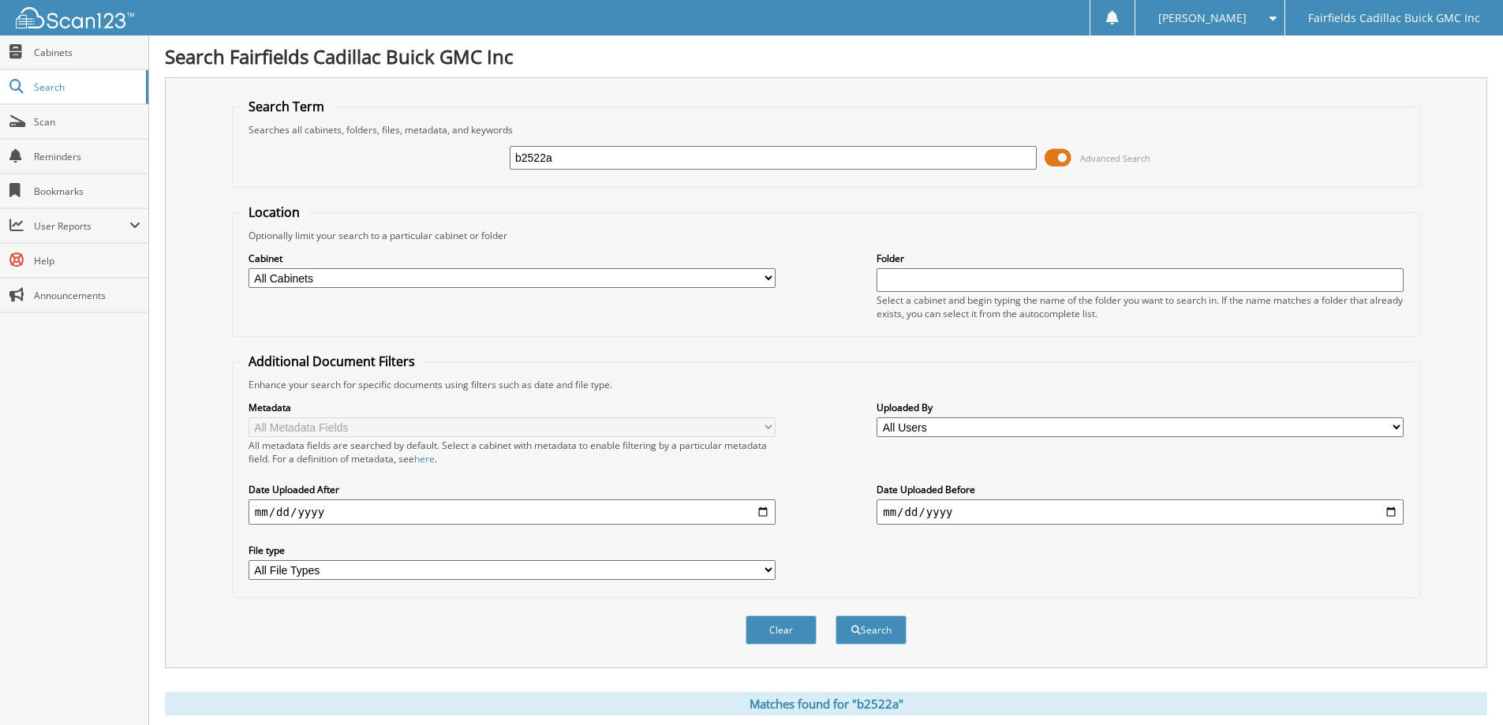
click at [1053, 155] on span at bounding box center [1057, 158] width 27 height 24
